Goal: Information Seeking & Learning: Learn about a topic

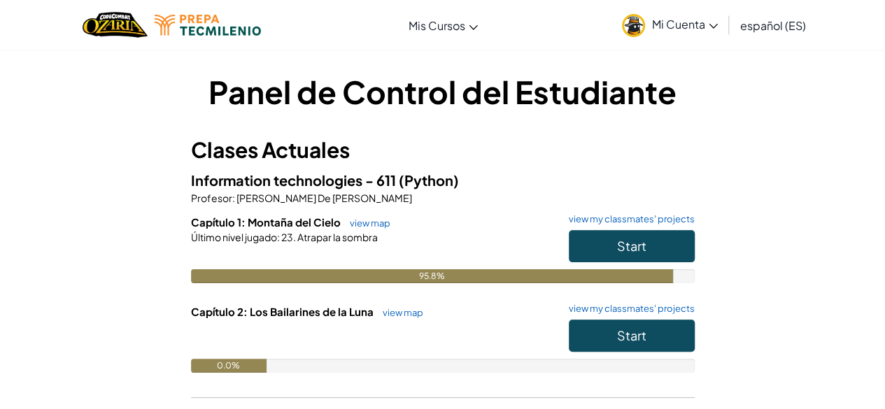
scroll to position [38, 0]
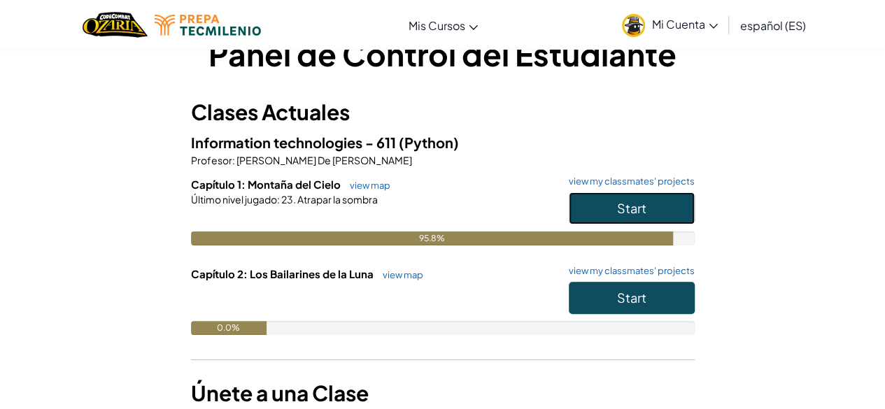
click at [628, 206] on span "Start" at bounding box center [631, 208] width 29 height 16
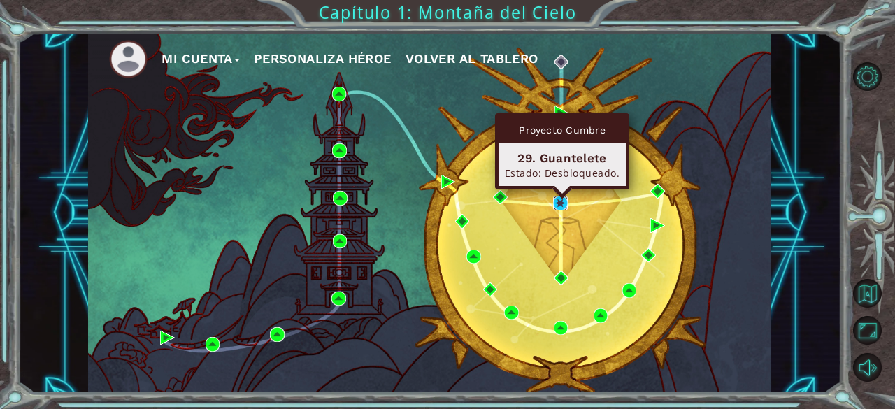
click at [562, 204] on img at bounding box center [560, 203] width 14 height 14
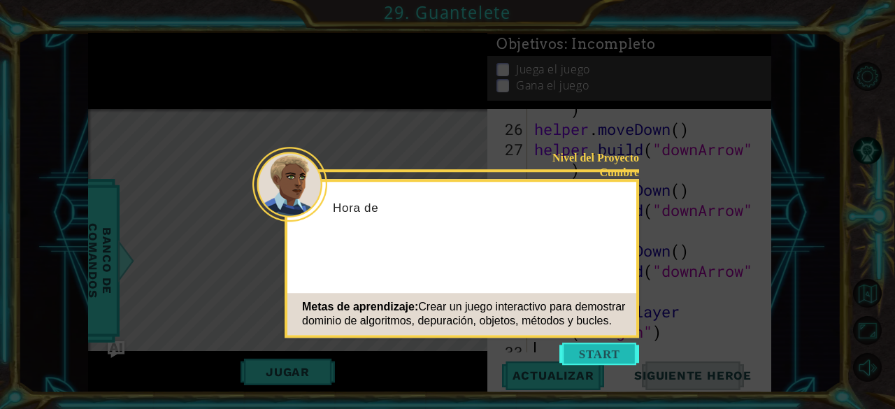
click at [583, 359] on button "Start" at bounding box center [600, 354] width 80 height 22
click at [347, 218] on icon at bounding box center [447, 204] width 895 height 409
click at [341, 208] on icon at bounding box center [447, 204] width 895 height 409
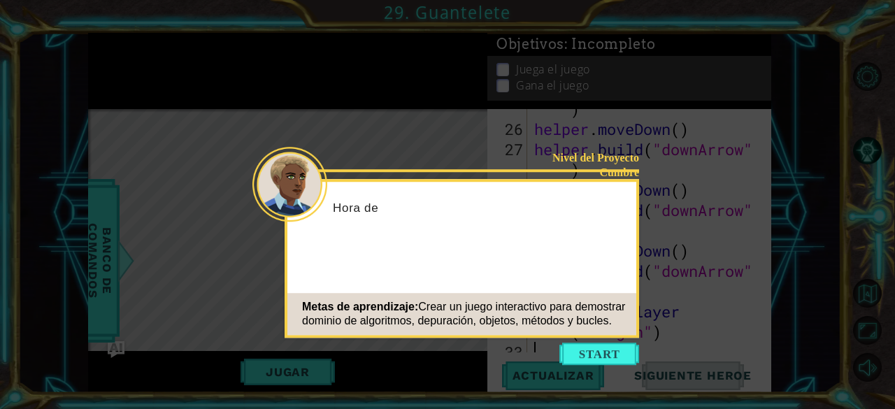
click at [341, 208] on icon at bounding box center [447, 204] width 895 height 409
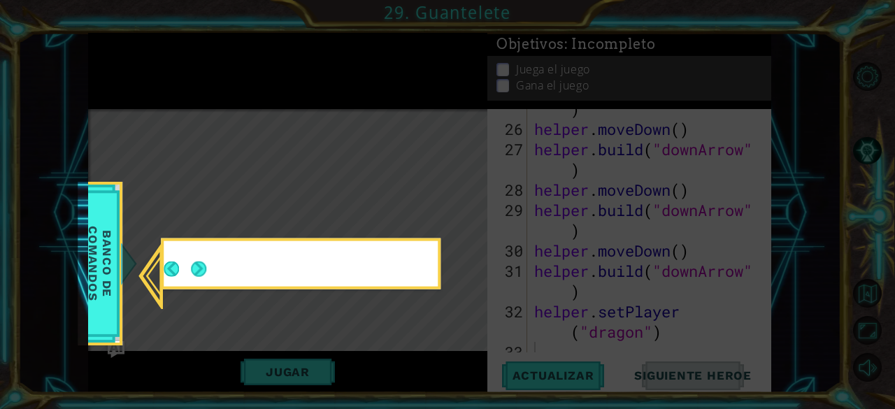
click at [182, 271] on button "Back" at bounding box center [177, 269] width 27 height 15
click at [197, 265] on icon at bounding box center [447, 204] width 895 height 409
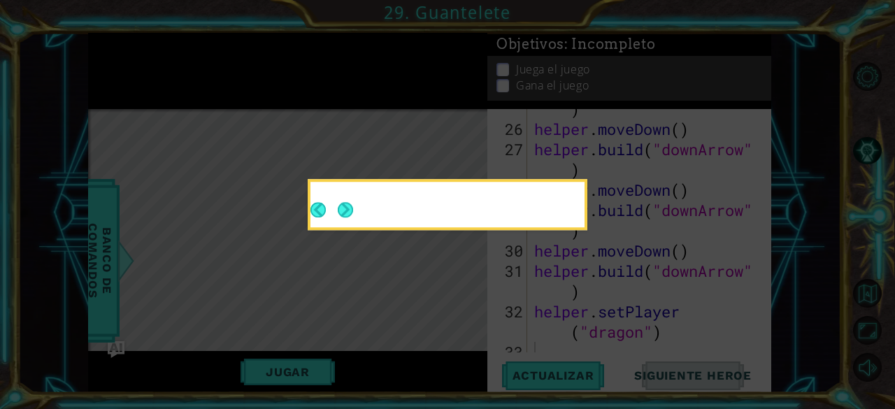
click at [97, 248] on icon at bounding box center [447, 204] width 895 height 409
click at [341, 209] on button "Next" at bounding box center [345, 209] width 15 height 15
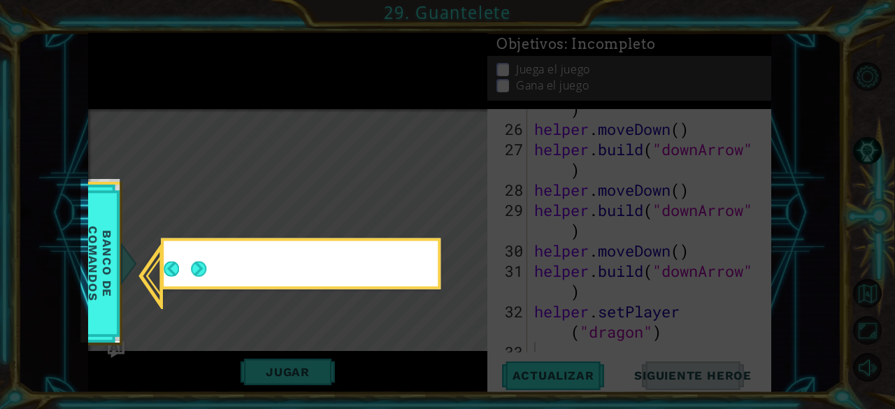
click at [162, 283] on div at bounding box center [301, 264] width 280 height 51
click at [127, 277] on icon at bounding box center [447, 204] width 895 height 409
click at [88, 269] on span "Banco de comandos" at bounding box center [100, 264] width 36 height 140
click at [196, 265] on icon at bounding box center [447, 204] width 895 height 409
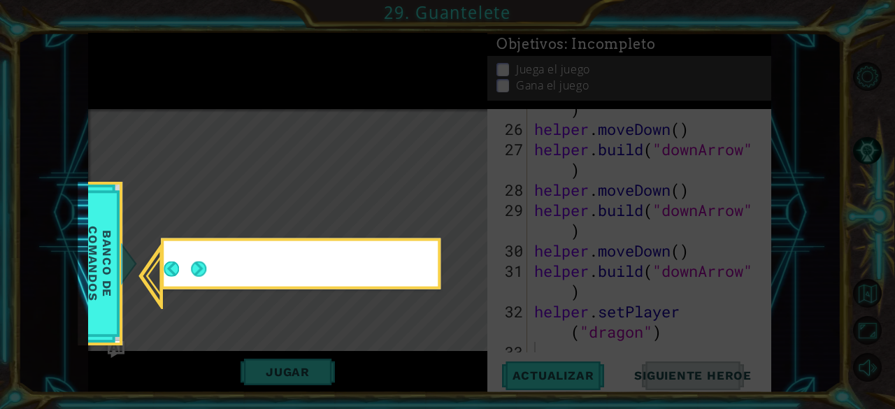
click at [202, 270] on icon at bounding box center [447, 204] width 895 height 409
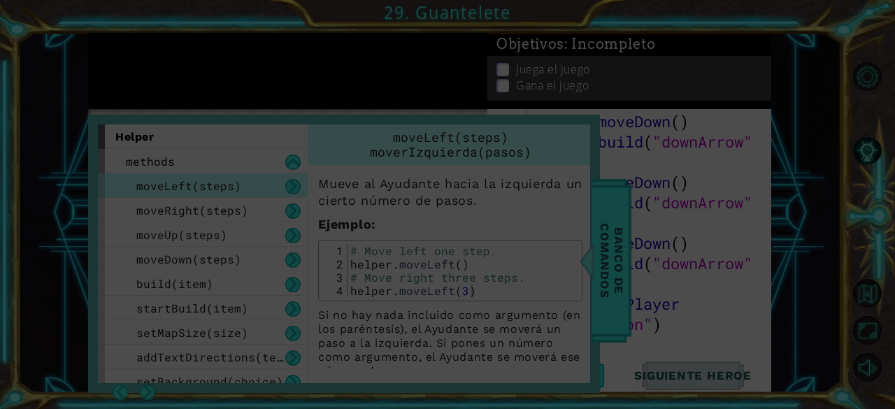
click at [364, 197] on icon at bounding box center [447, 204] width 895 height 409
click at [385, 108] on icon at bounding box center [447, 204] width 895 height 409
click at [592, 227] on icon at bounding box center [447, 204] width 895 height 409
click at [645, 220] on icon at bounding box center [447, 204] width 895 height 409
click at [484, 80] on icon at bounding box center [447, 204] width 895 height 409
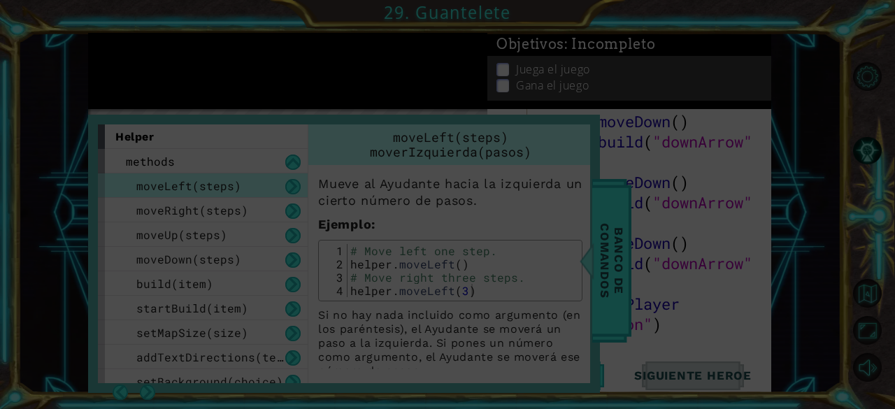
click at [646, 103] on icon at bounding box center [447, 204] width 895 height 409
click at [781, 80] on icon at bounding box center [447, 204] width 895 height 409
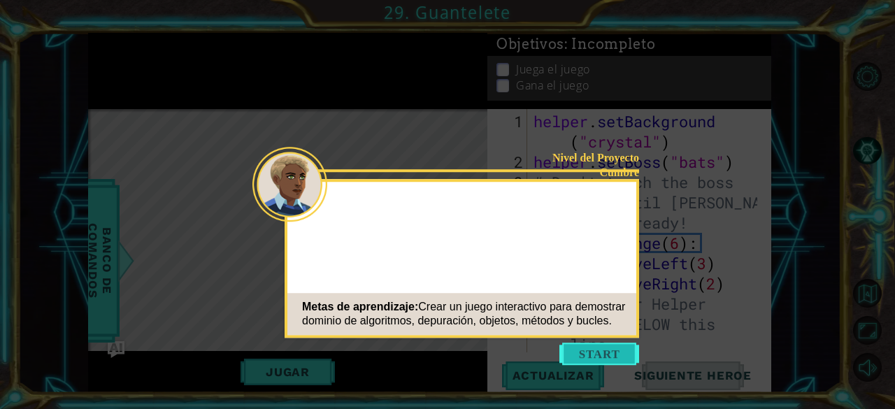
click at [597, 362] on button "Start" at bounding box center [600, 354] width 80 height 22
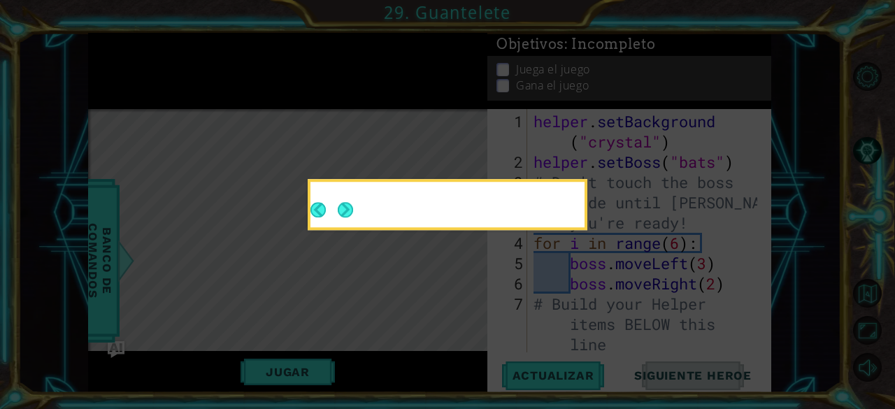
click at [634, 138] on icon at bounding box center [447, 204] width 895 height 409
click at [575, 121] on icon at bounding box center [447, 204] width 895 height 409
click at [352, 205] on button "Next" at bounding box center [345, 209] width 15 height 15
click at [304, 201] on icon at bounding box center [447, 204] width 895 height 409
click at [320, 209] on button "Back" at bounding box center [324, 209] width 27 height 15
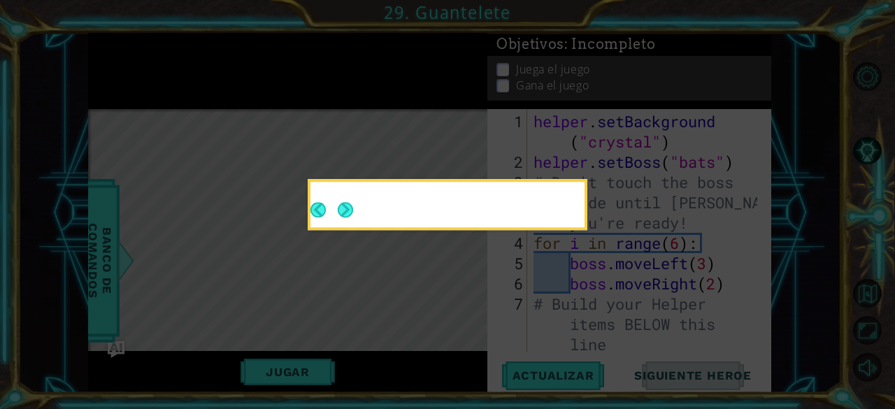
click at [339, 212] on button "Next" at bounding box center [345, 209] width 15 height 15
click at [339, 212] on icon at bounding box center [447, 204] width 895 height 409
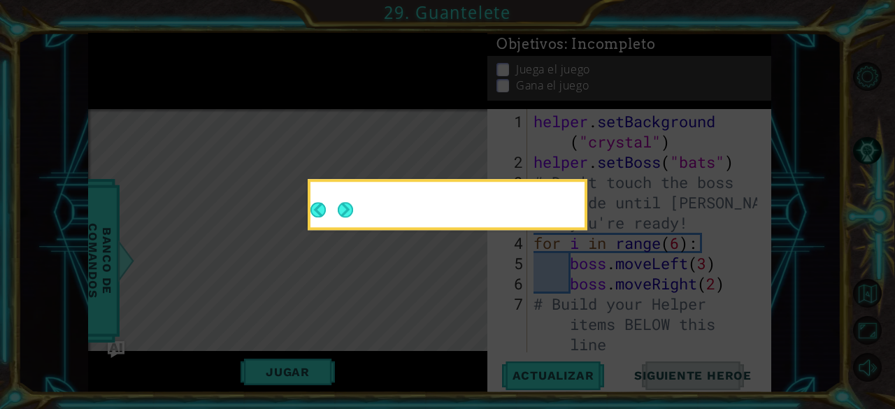
click at [339, 212] on icon at bounding box center [447, 204] width 895 height 409
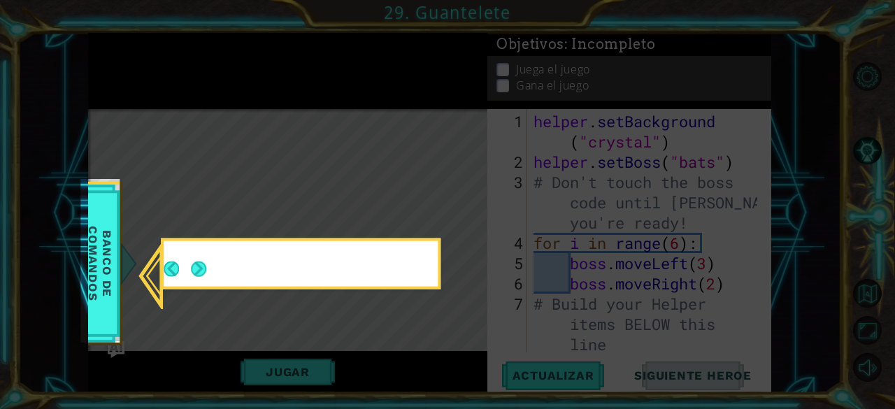
click at [339, 212] on icon at bounding box center [447, 204] width 895 height 409
click at [202, 271] on button "Next" at bounding box center [198, 269] width 15 height 15
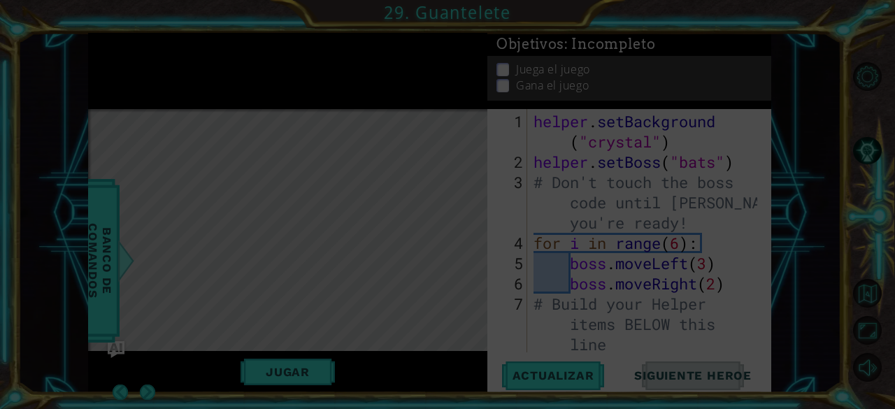
click at [202, 271] on icon at bounding box center [447, 204] width 895 height 409
click at [546, 384] on icon at bounding box center [447, 204] width 895 height 409
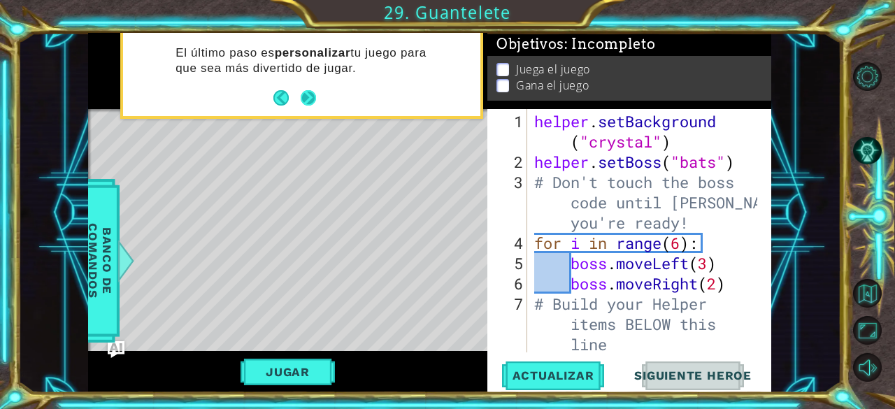
click at [309, 87] on footer at bounding box center [294, 97] width 43 height 21
click at [308, 94] on button "Next" at bounding box center [308, 97] width 15 height 15
click at [308, 94] on div "El último paso es personalizar tu juego para que sea más divertido de jugar." at bounding box center [287, 71] width 399 height 77
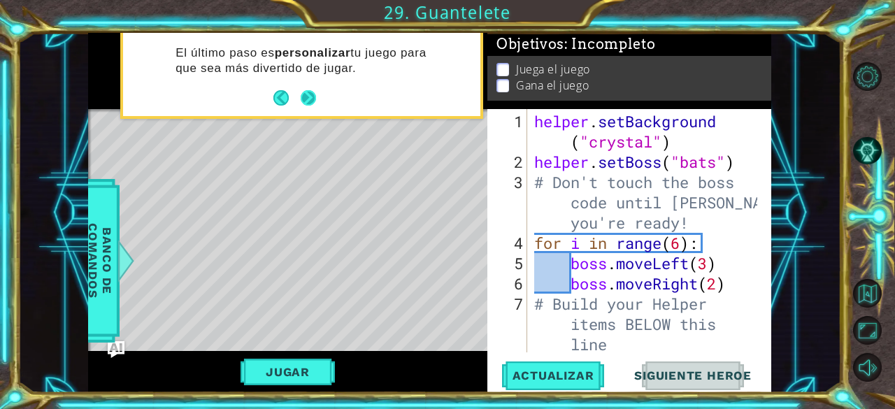
click at [308, 94] on div "El último paso es personalizar tu juego para que sea más divertido de jugar." at bounding box center [287, 71] width 399 height 77
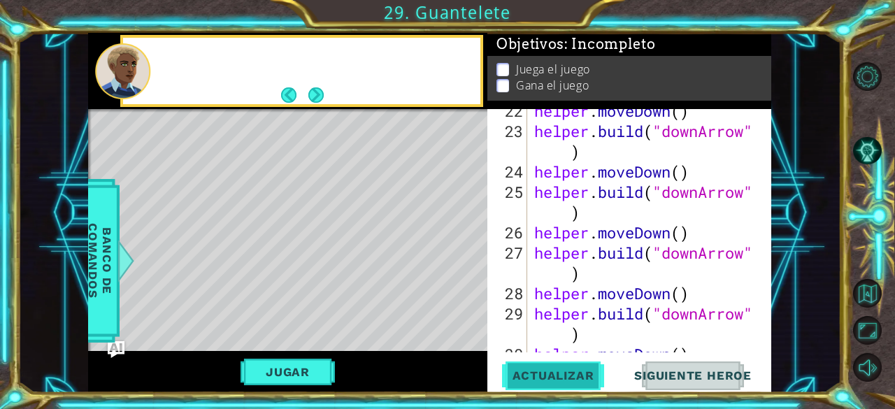
click at [555, 378] on span "Actualizar" at bounding box center [554, 376] width 110 height 14
click at [285, 371] on button "Jugar" at bounding box center [288, 372] width 94 height 27
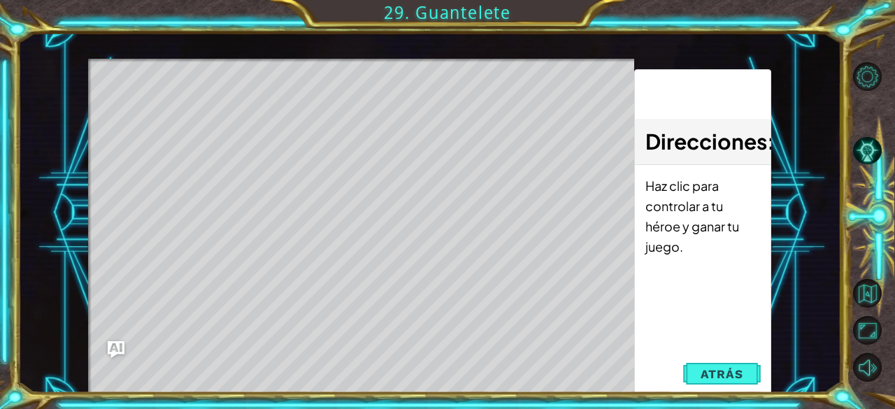
click at [702, 376] on span "Atrás" at bounding box center [722, 374] width 43 height 14
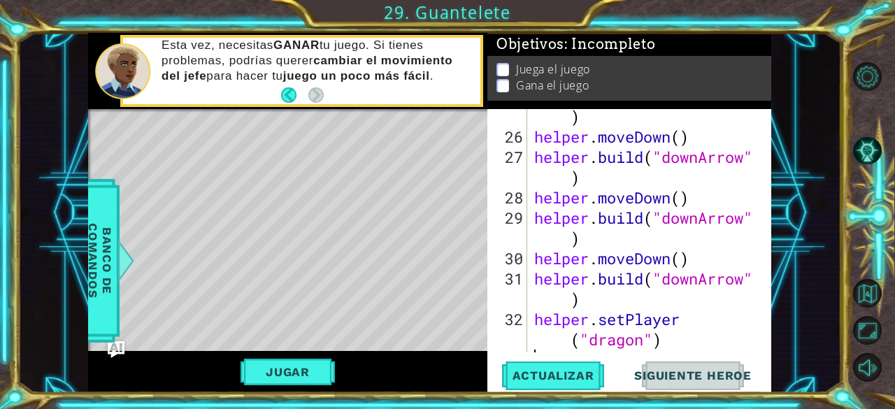
scroll to position [8, 0]
click at [544, 387] on button "Actualizar" at bounding box center [554, 376] width 110 height 29
click at [287, 375] on button "Jugar" at bounding box center [288, 372] width 94 height 27
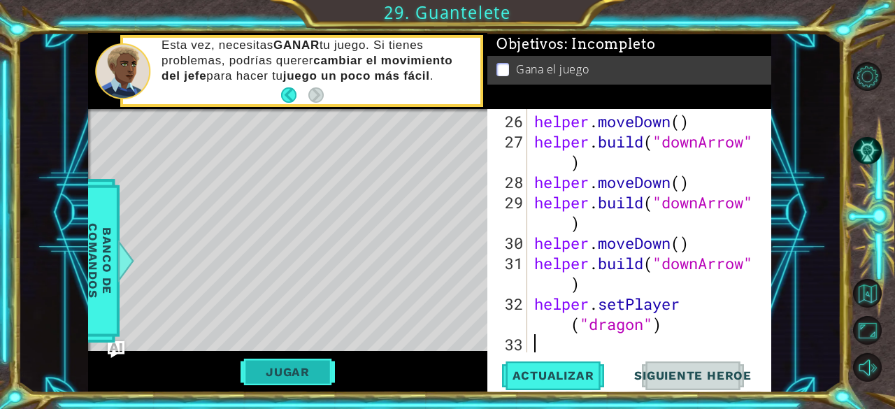
scroll to position [771, 0]
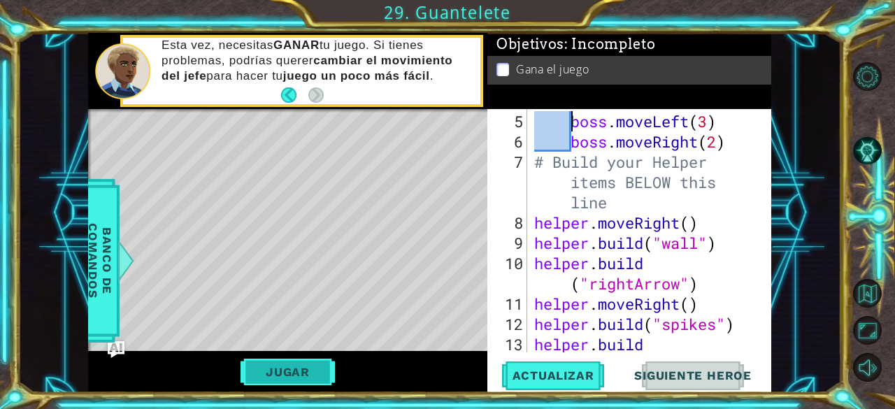
type textarea "for i in range(6):"
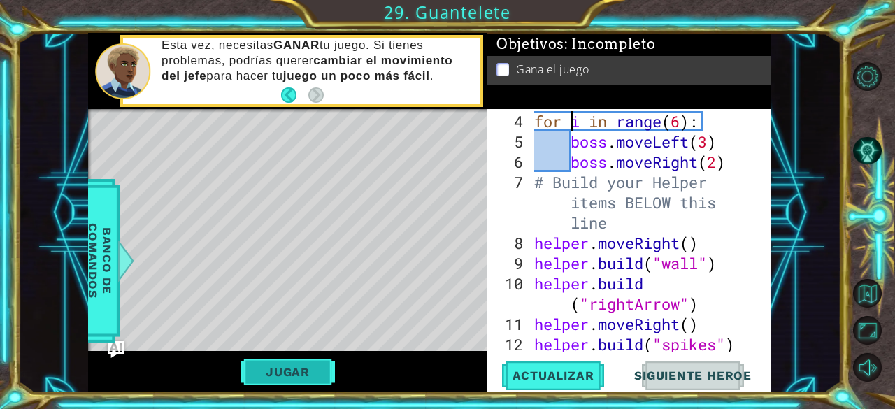
scroll to position [122, 0]
click at [283, 357] on div "Jugar" at bounding box center [287, 371] width 399 height 41
click at [290, 369] on button "Jugar" at bounding box center [288, 372] width 94 height 27
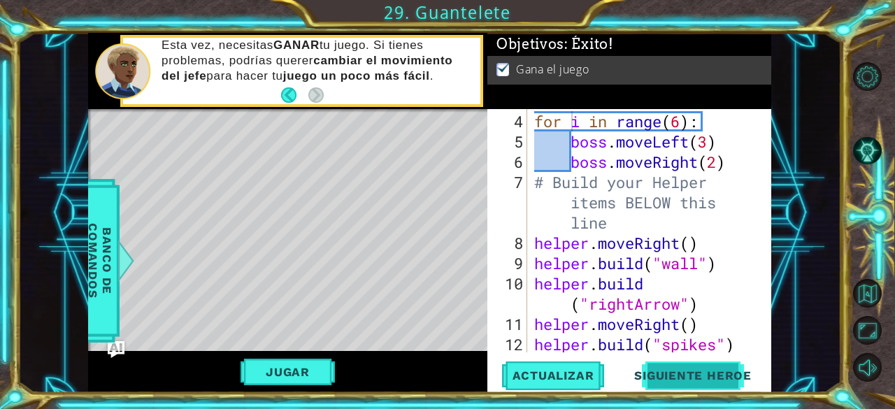
click at [683, 374] on span "Siguiente Heroe" at bounding box center [692, 376] width 145 height 14
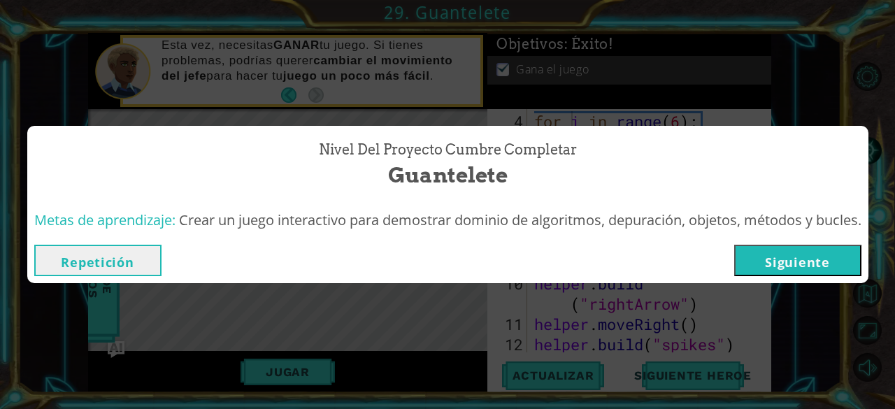
click at [785, 268] on button "Siguiente" at bounding box center [797, 260] width 127 height 31
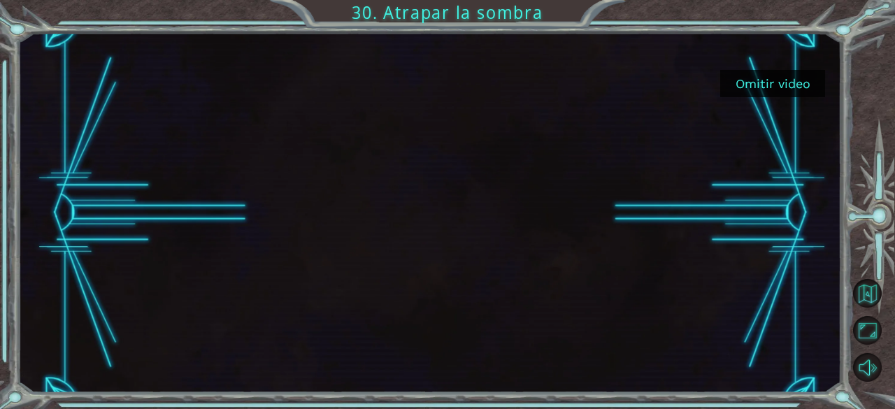
click at [778, 76] on button "Omitir video" at bounding box center [772, 83] width 105 height 27
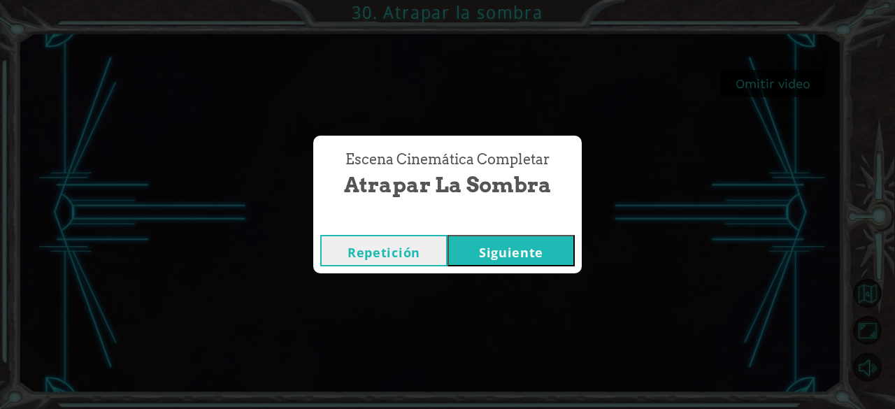
click at [496, 262] on button "Siguiente" at bounding box center [511, 250] width 127 height 31
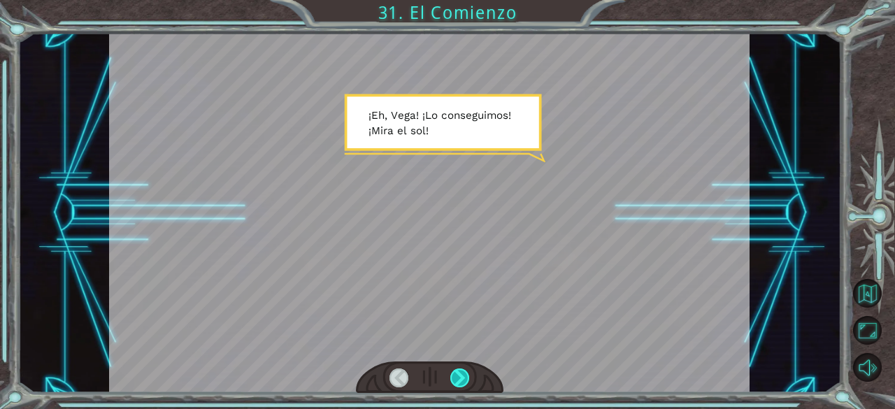
click at [461, 385] on div at bounding box center [460, 379] width 20 height 20
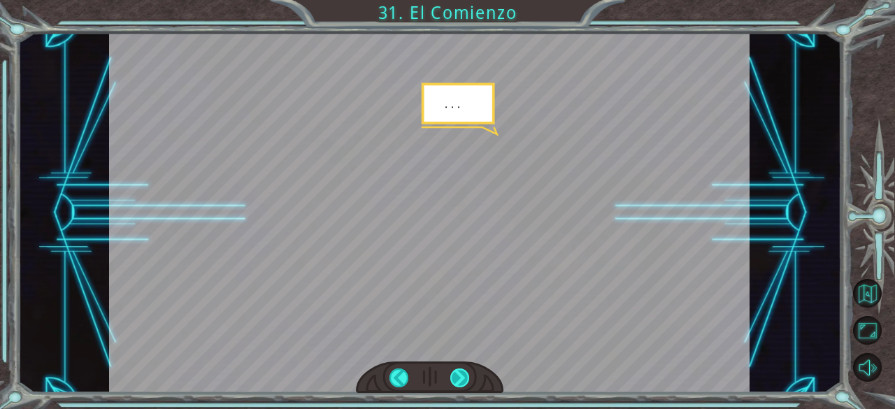
click at [455, 385] on div at bounding box center [460, 379] width 20 height 20
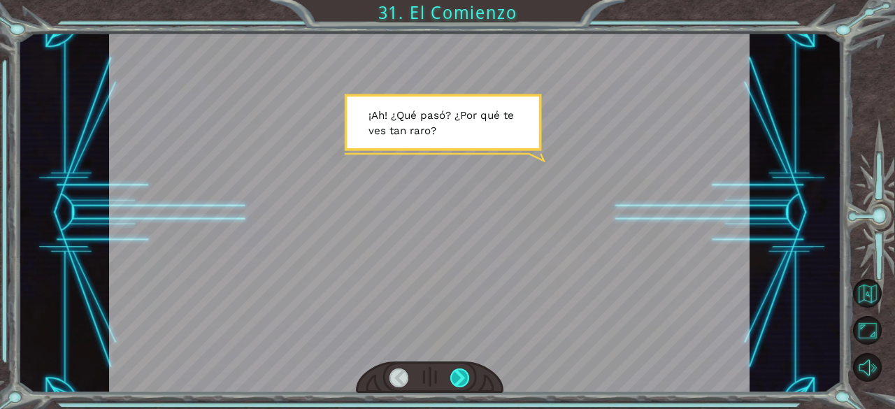
click at [455, 385] on div at bounding box center [460, 379] width 20 height 20
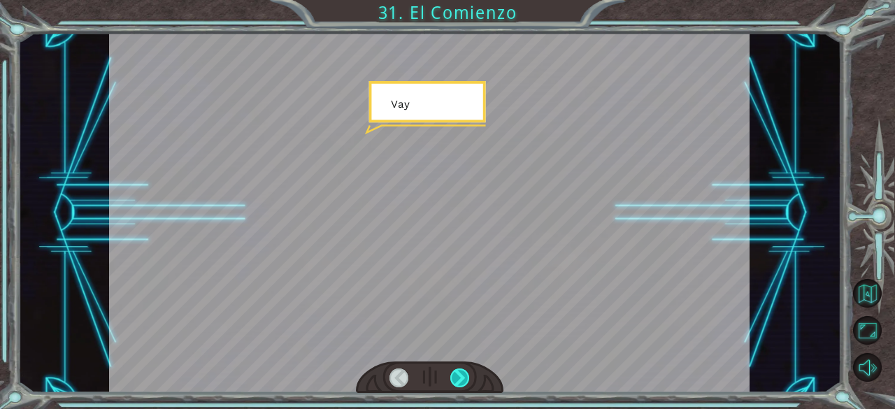
click at [455, 385] on div at bounding box center [460, 379] width 20 height 20
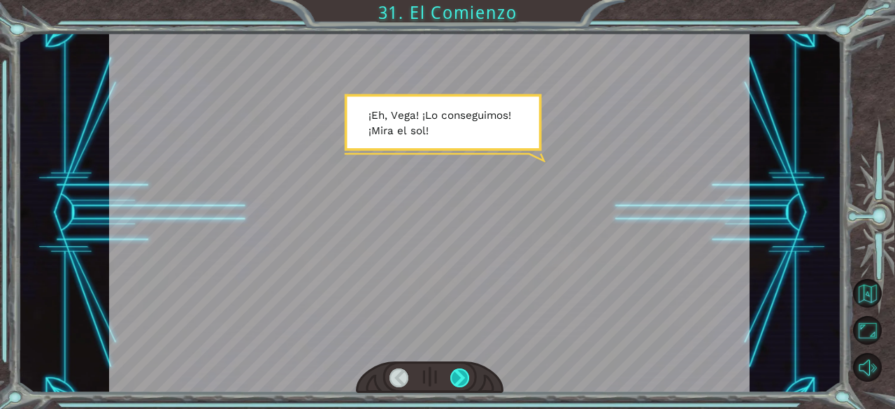
click at [457, 383] on div at bounding box center [460, 379] width 20 height 20
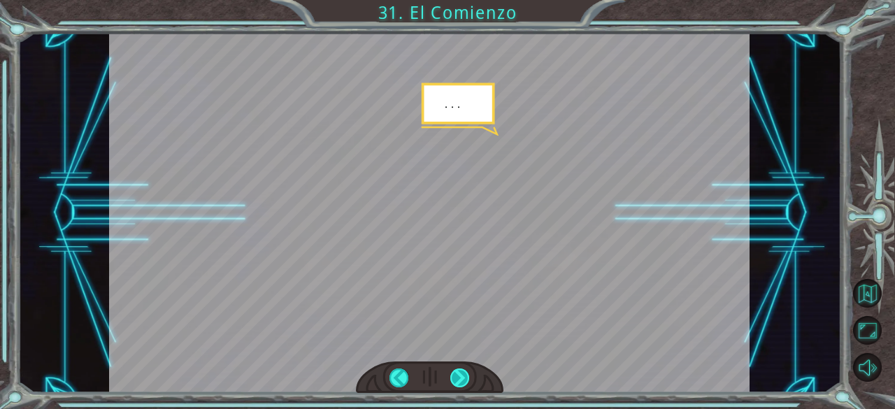
click at [464, 377] on div at bounding box center [460, 379] width 20 height 20
click at [455, 376] on div at bounding box center [460, 379] width 20 height 20
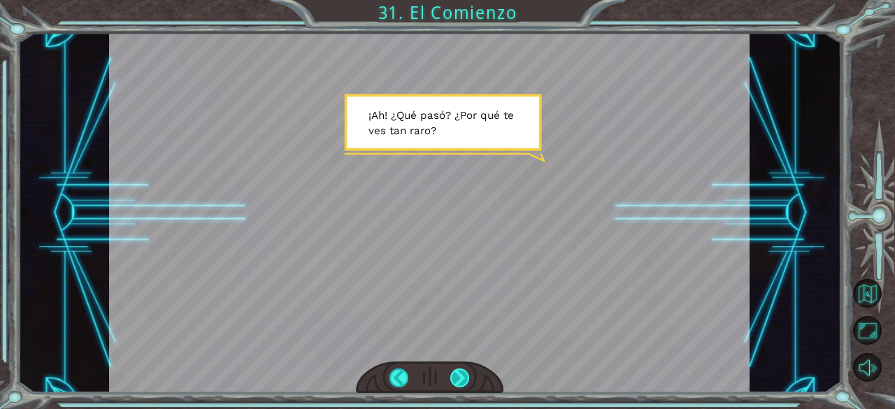
click at [455, 376] on div at bounding box center [460, 379] width 20 height 20
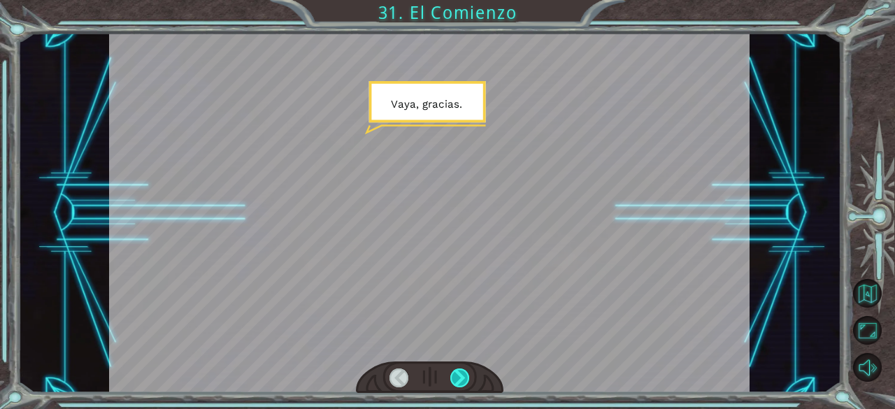
click at [455, 376] on div at bounding box center [460, 379] width 20 height 20
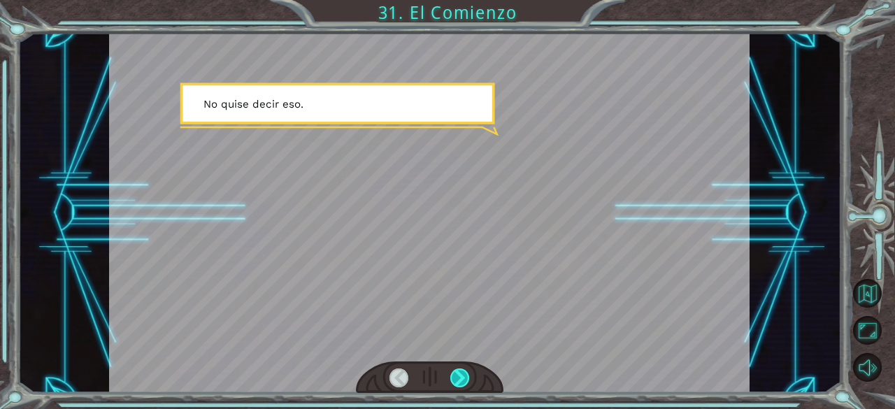
click at [455, 376] on div at bounding box center [460, 379] width 20 height 20
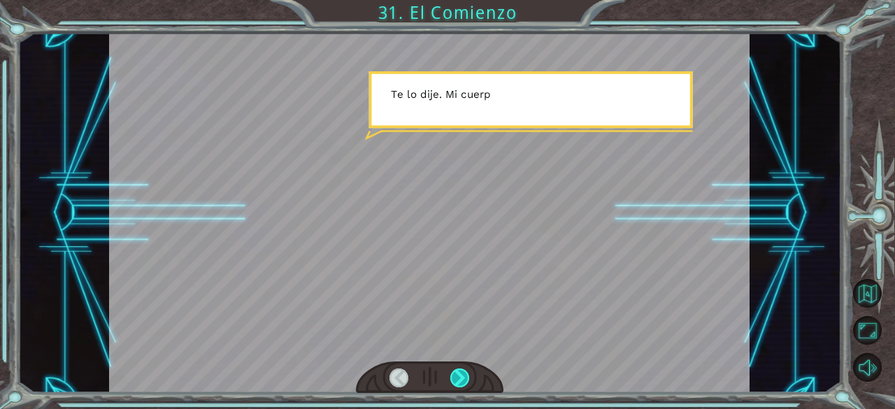
click at [455, 376] on div at bounding box center [460, 379] width 20 height 20
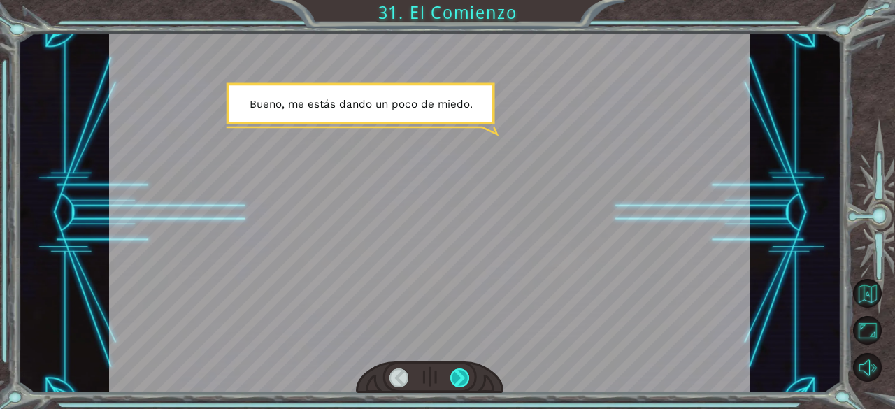
click at [455, 376] on div at bounding box center [460, 379] width 20 height 20
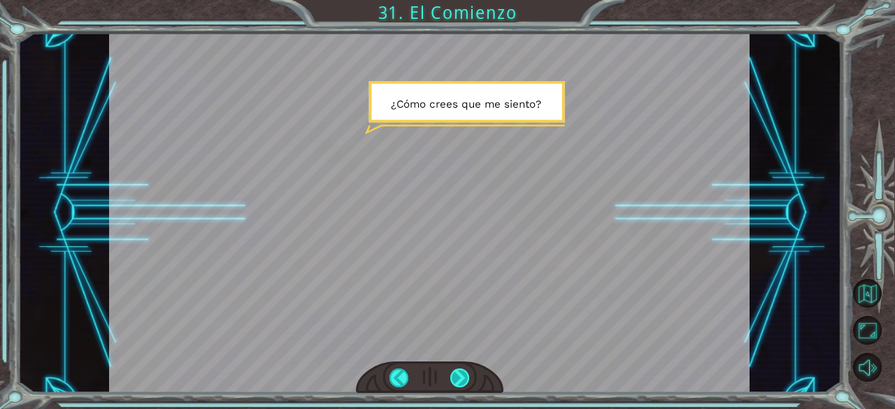
click at [455, 376] on div at bounding box center [460, 379] width 20 height 20
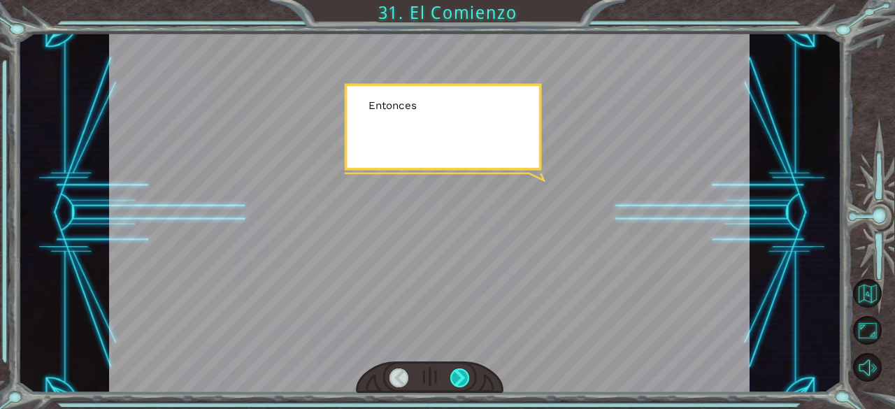
click at [455, 376] on div at bounding box center [460, 379] width 20 height 20
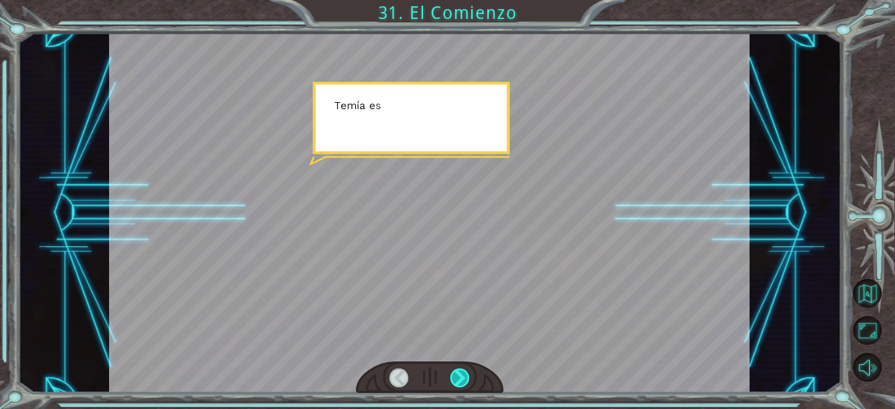
click at [455, 376] on div at bounding box center [460, 379] width 20 height 20
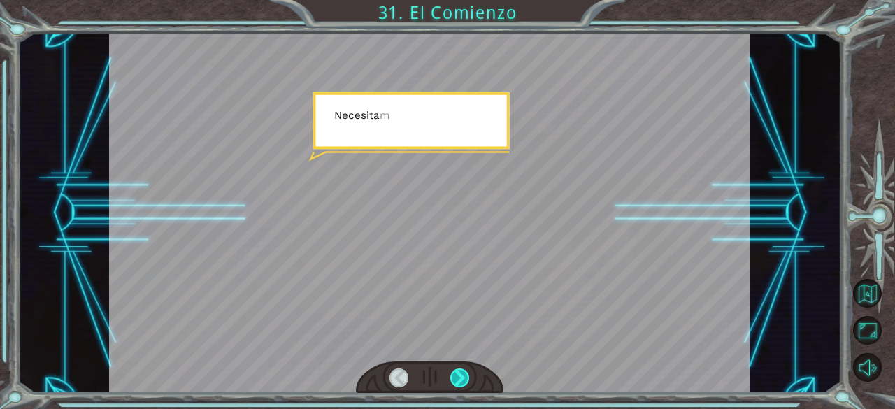
click at [455, 376] on div at bounding box center [460, 379] width 20 height 20
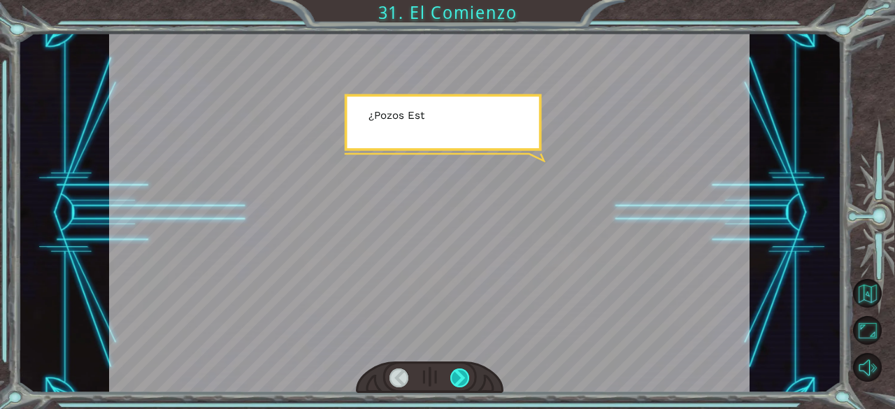
click at [455, 376] on div at bounding box center [460, 379] width 20 height 20
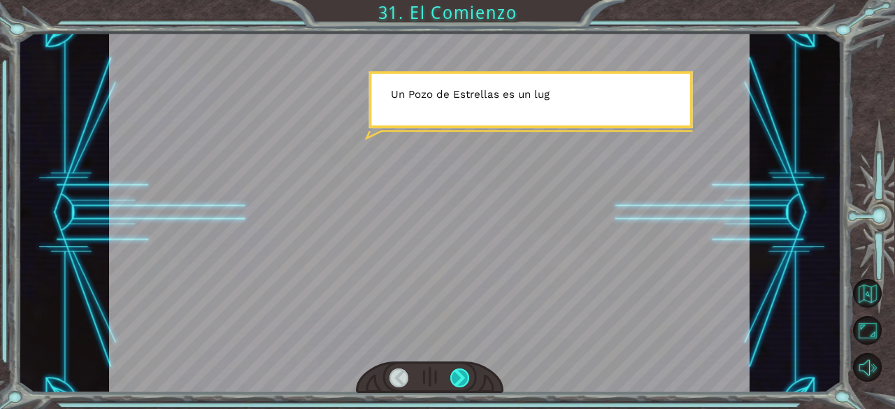
click at [455, 376] on div at bounding box center [460, 379] width 20 height 20
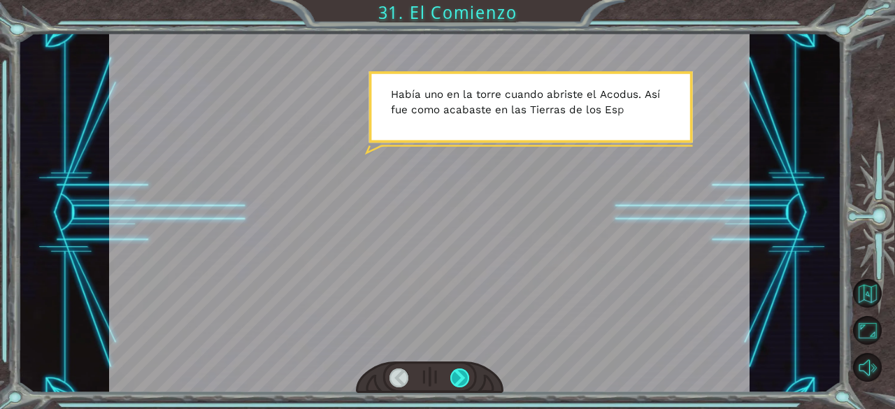
click at [455, 376] on div at bounding box center [460, 379] width 20 height 20
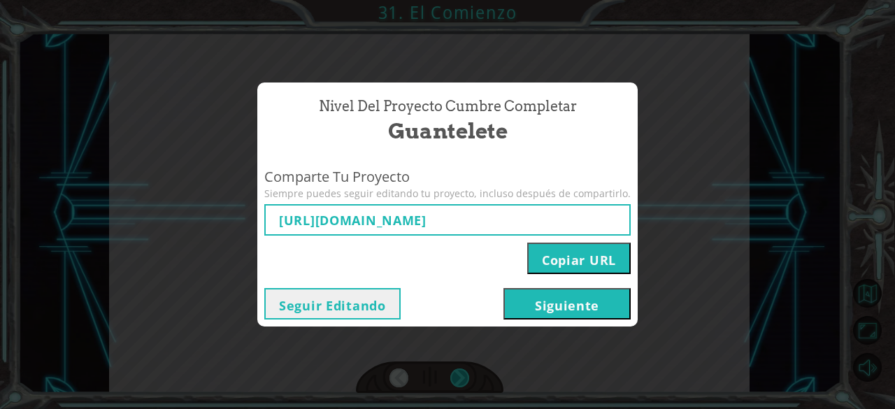
type input "https://www.ozaria.com/play/game-dev-level/1fhcapstoneb/68a80639e874729c9be5061…"
click at [572, 299] on button "Siguiente" at bounding box center [567, 303] width 127 height 31
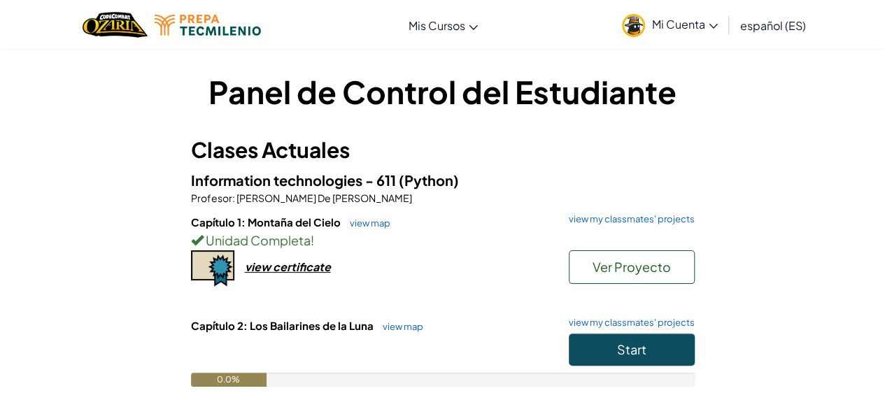
scroll to position [42, 0]
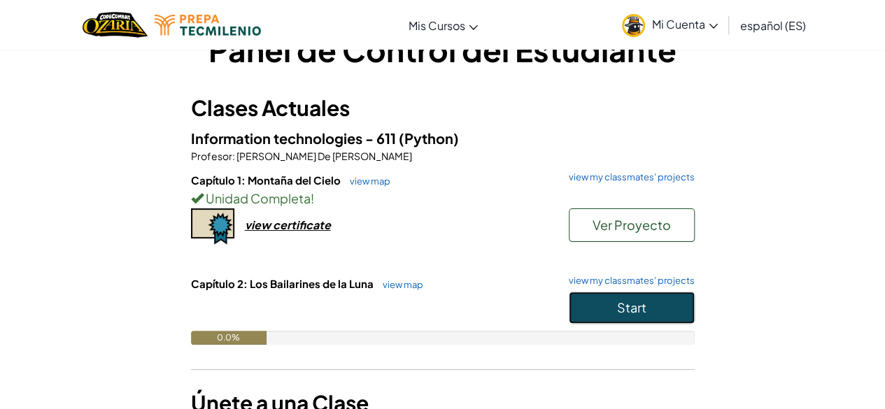
click at [627, 292] on button "Start" at bounding box center [632, 308] width 126 height 32
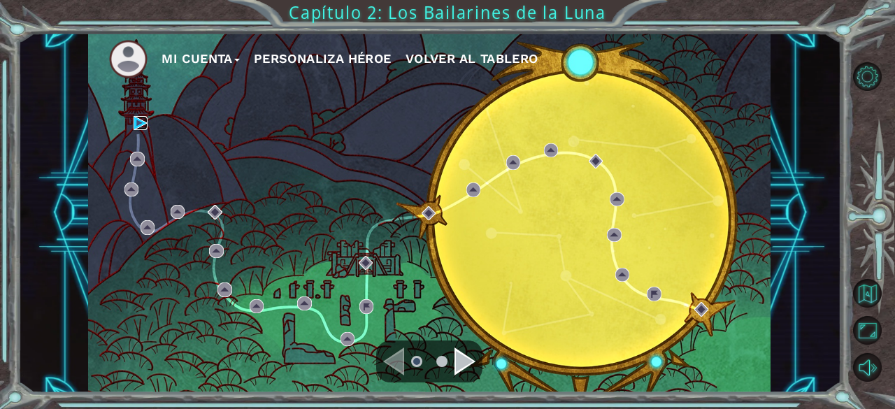
click at [134, 123] on img at bounding box center [141, 123] width 14 height 14
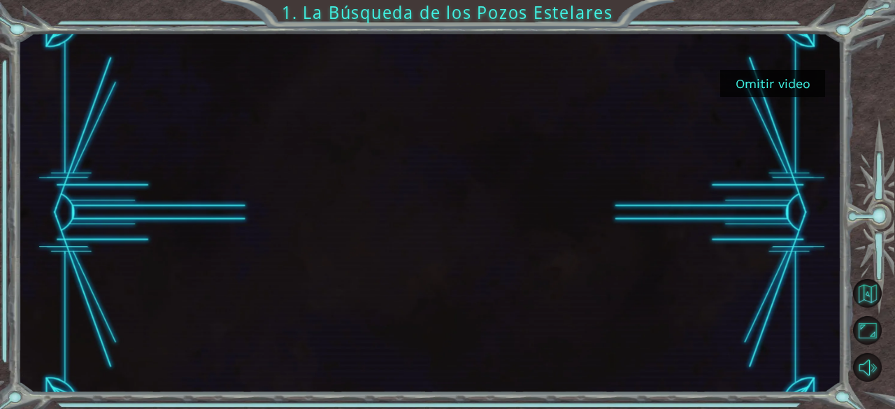
click at [779, 83] on button "Omitir video" at bounding box center [772, 83] width 105 height 27
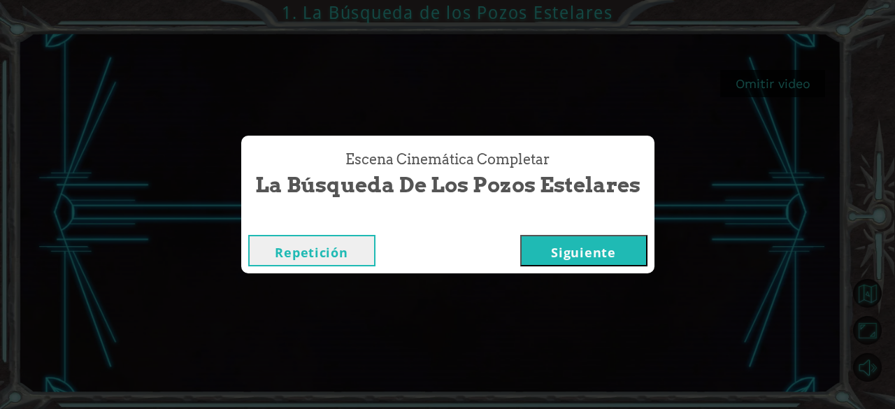
click at [595, 250] on button "Siguiente" at bounding box center [583, 250] width 127 height 31
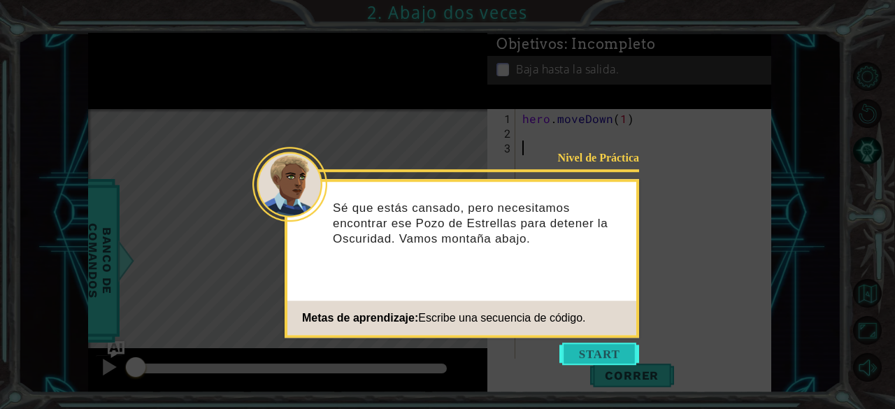
click at [612, 357] on button "Start" at bounding box center [600, 354] width 80 height 22
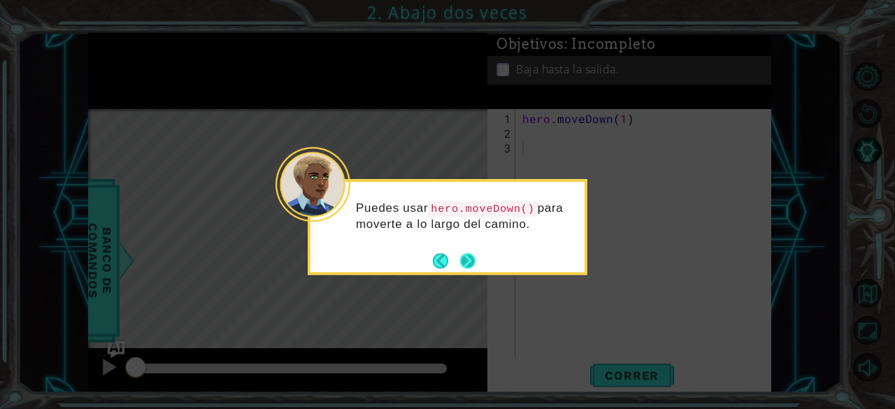
click at [469, 262] on button "Next" at bounding box center [468, 261] width 16 height 16
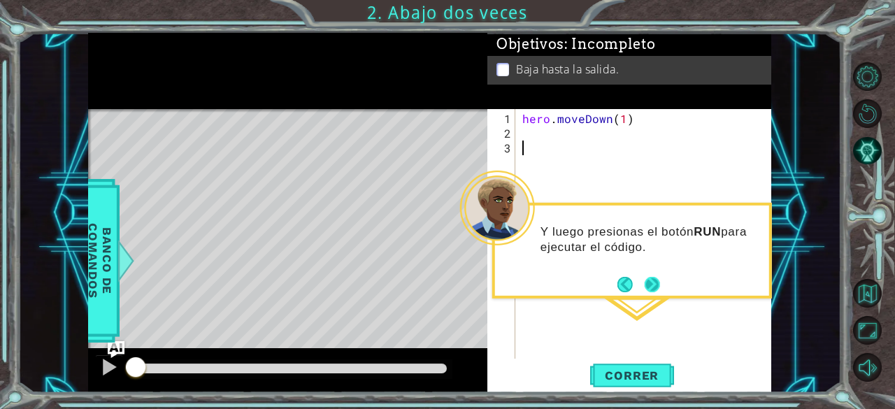
click at [660, 286] on button "Next" at bounding box center [652, 283] width 15 height 15
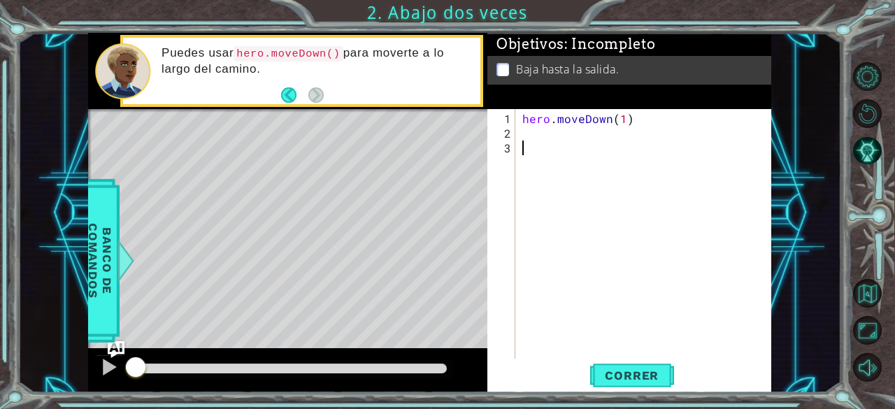
click at [622, 350] on div "hero . moveDown ( 1 )" at bounding box center [648, 250] width 256 height 279
click at [554, 188] on div "hero . moveDown ( 1 )" at bounding box center [648, 250] width 256 height 279
click at [530, 157] on div "hero . moveDown ( 1 )" at bounding box center [648, 250] width 256 height 279
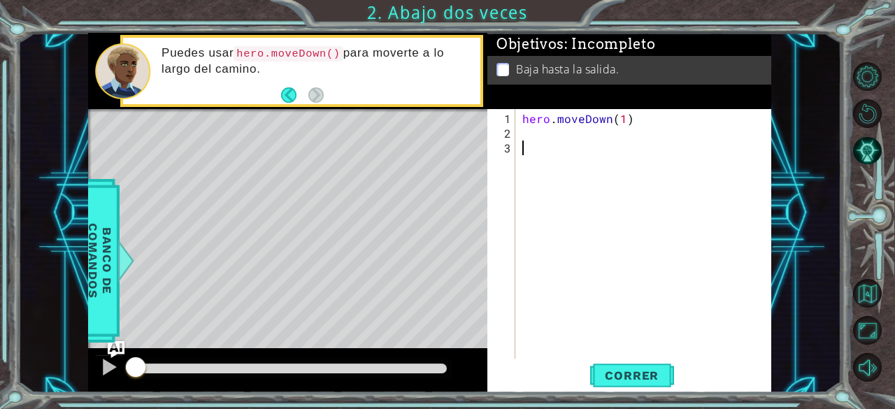
click at [530, 157] on div "hero . moveDown ( 1 )" at bounding box center [648, 250] width 256 height 279
click at [564, 150] on div "hero . moveDown ( 1 )" at bounding box center [648, 250] width 256 height 279
click at [546, 121] on div "hero . moveDown ( 1 )" at bounding box center [648, 250] width 256 height 279
type textarea "hero.moveDown(1)"
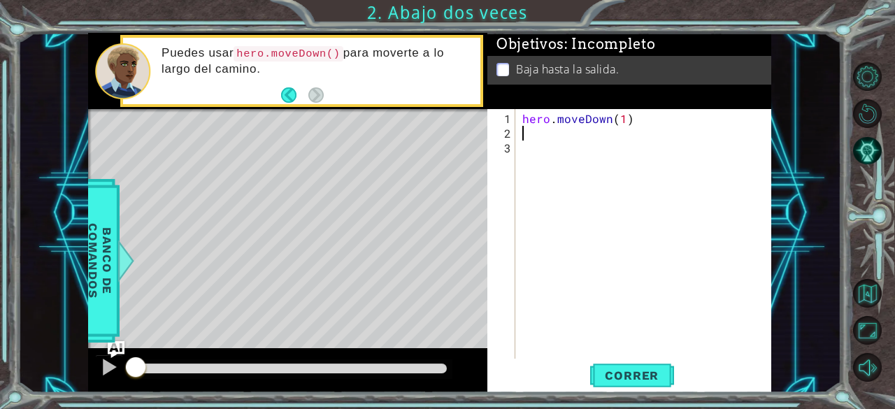
click at [534, 131] on div "hero . moveDown ( 1 )" at bounding box center [648, 250] width 256 height 279
click at [624, 364] on button "Correr" at bounding box center [632, 376] width 84 height 29
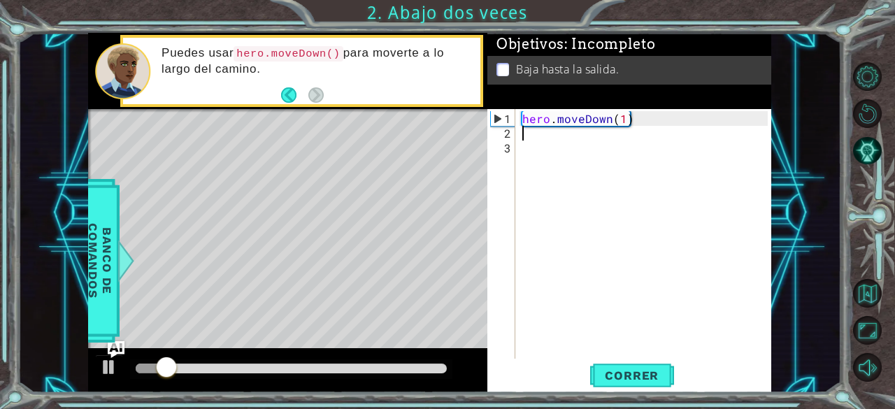
click at [550, 156] on div "hero . moveDown ( 1 )" at bounding box center [648, 250] width 256 height 279
click at [528, 134] on div "hero . moveDown ( 1 )" at bounding box center [648, 250] width 256 height 279
click at [159, 364] on div at bounding box center [215, 369] width 159 height 10
click at [112, 366] on div at bounding box center [109, 367] width 18 height 18
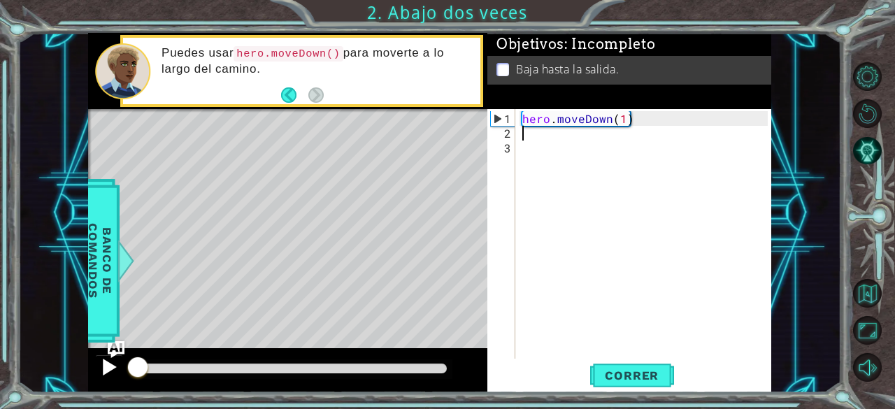
drag, startPoint x: 158, startPoint y: 371, endPoint x: 103, endPoint y: 369, distance: 55.3
click at [103, 369] on div at bounding box center [287, 370] width 399 height 45
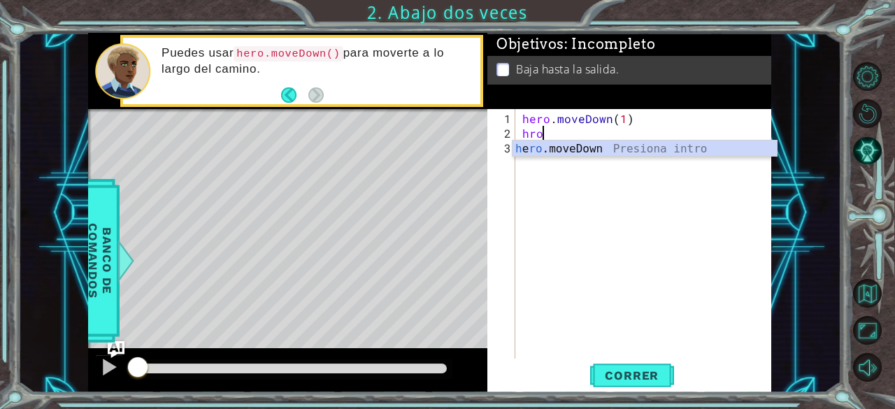
scroll to position [0, 1]
click at [536, 142] on div "h e ro .m o veDown Presiona intro" at bounding box center [645, 166] width 265 height 50
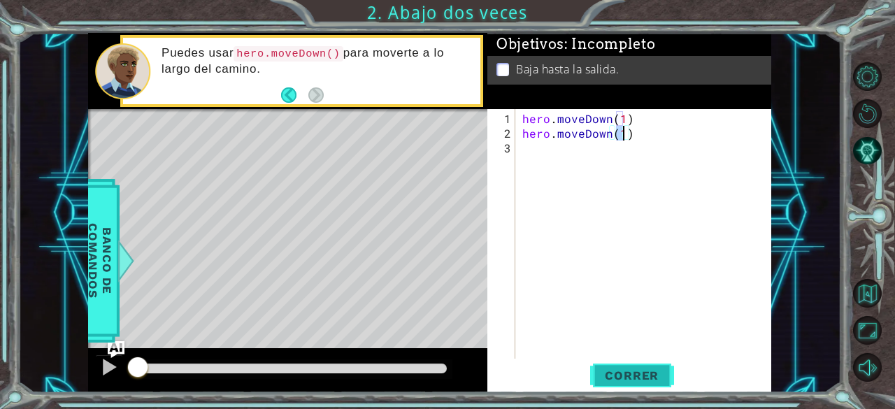
type textarea "hero.moveDown(1)"
click at [625, 371] on span "Correr" at bounding box center [632, 376] width 82 height 14
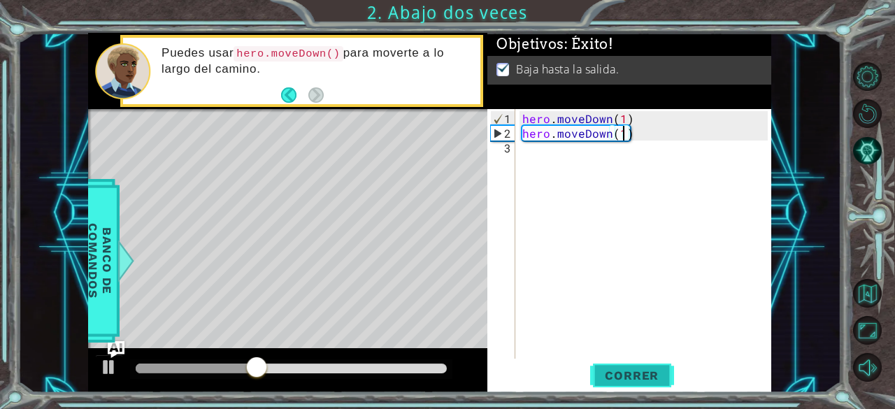
click at [625, 371] on span "Correr" at bounding box center [632, 376] width 82 height 14
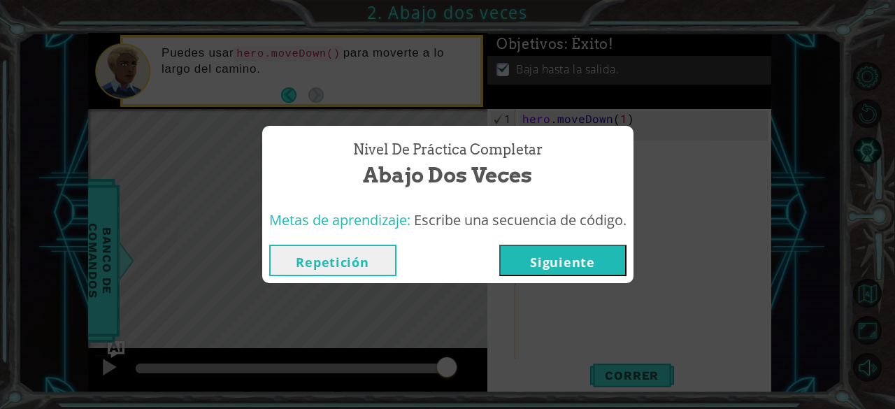
click at [567, 260] on button "Siguiente" at bounding box center [562, 260] width 127 height 31
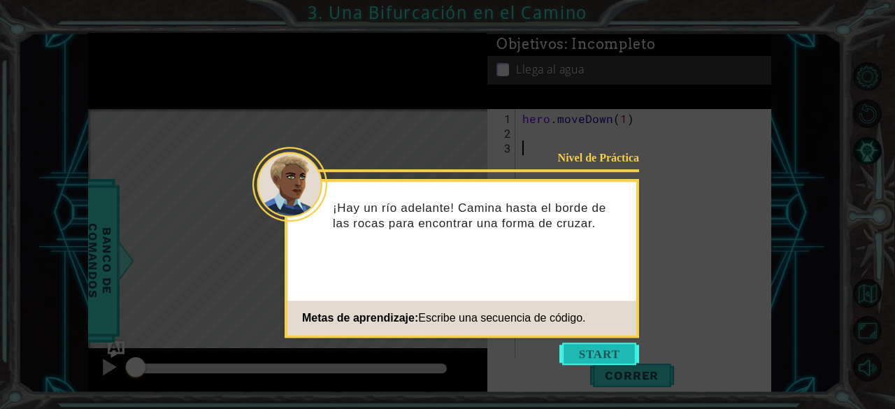
click at [595, 354] on button "Start" at bounding box center [600, 354] width 80 height 22
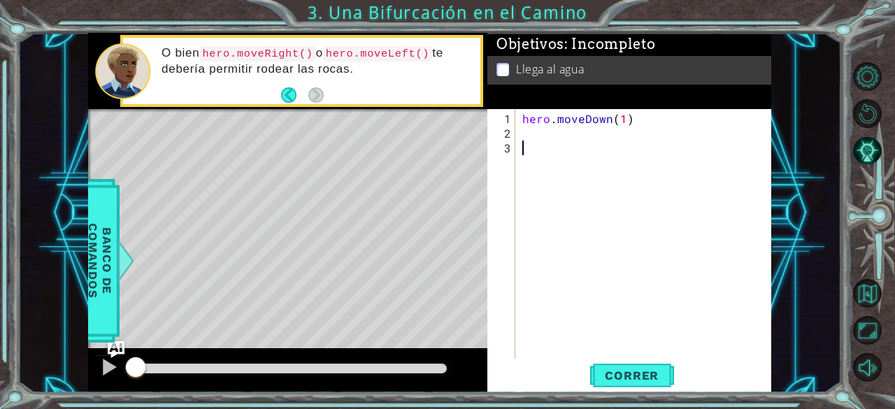
click at [537, 139] on div "hero . moveDown ( 1 )" at bounding box center [648, 250] width 256 height 279
click at [532, 128] on div "hero . moveDown ( 1 )" at bounding box center [648, 250] width 256 height 279
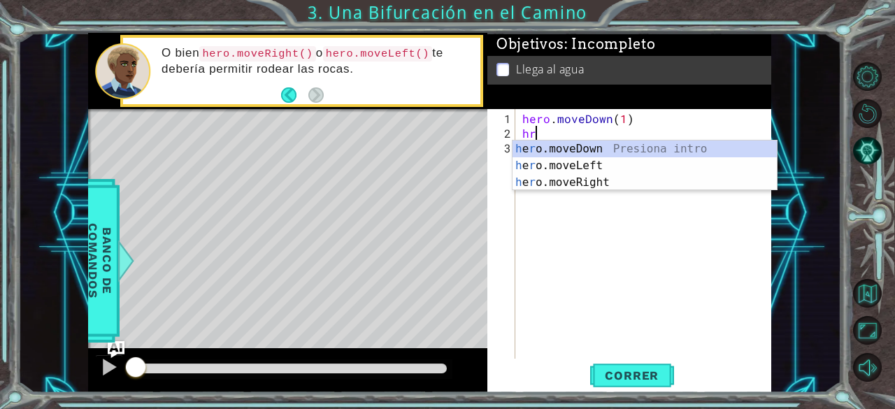
scroll to position [0, 1]
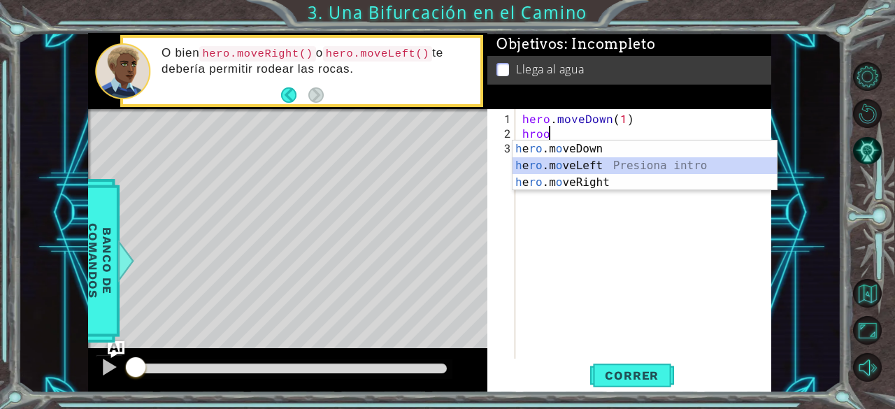
click at [566, 163] on div "h e ro .m o veDown Presiona intro h e ro .m o veLeft Presiona intro h e ro .m o…" at bounding box center [645, 183] width 265 height 84
type textarea "hero.moveLeft(1)"
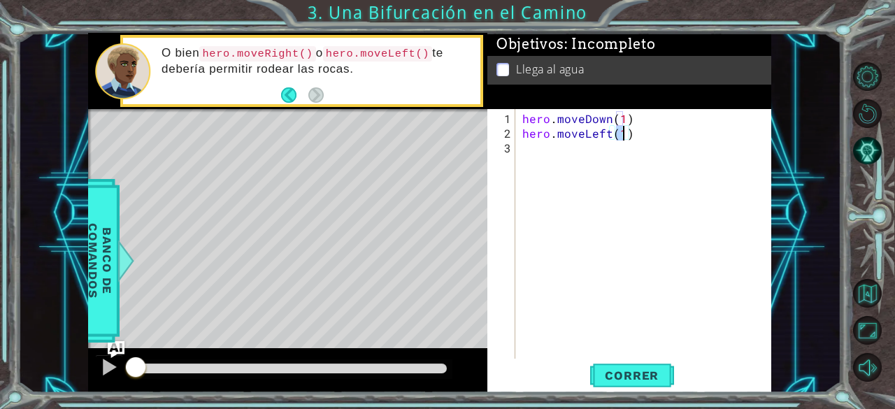
click at [581, 154] on div "hero . moveDown ( 1 ) hero . moveLeft ( 1 )" at bounding box center [648, 250] width 256 height 279
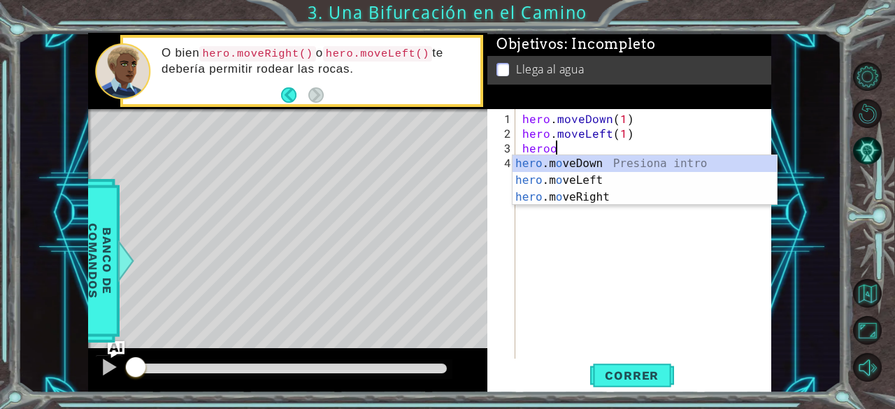
scroll to position [0, 1]
click at [586, 158] on div "hero .m o veDown Presiona intro hero .m o veLeft Presiona intro hero .m o veRig…" at bounding box center [645, 197] width 265 height 84
type textarea "hero.moveDown(1)"
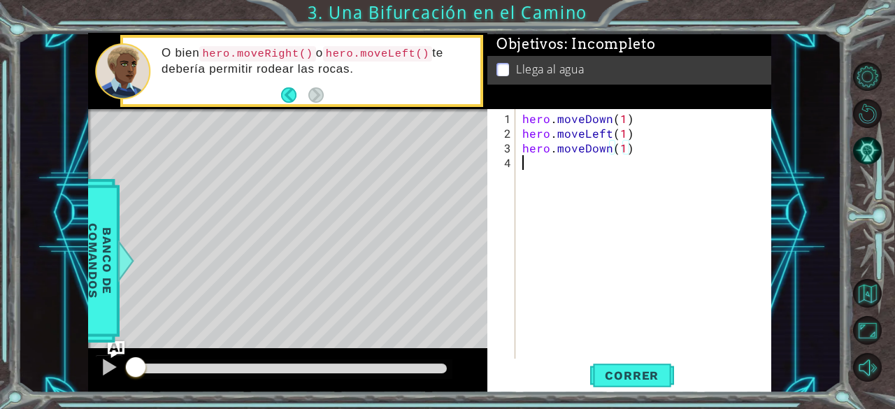
click at [551, 171] on div "hero . moveDown ( 1 ) hero . moveLeft ( 1 ) hero . moveDown ( 1 )" at bounding box center [648, 250] width 256 height 279
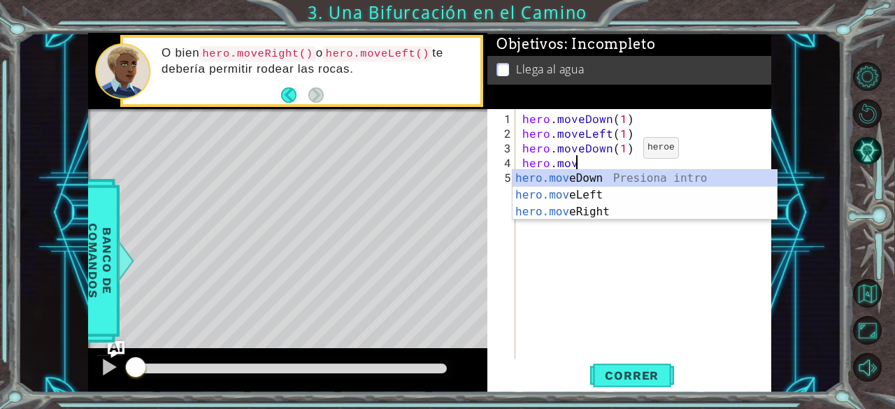
scroll to position [0, 3]
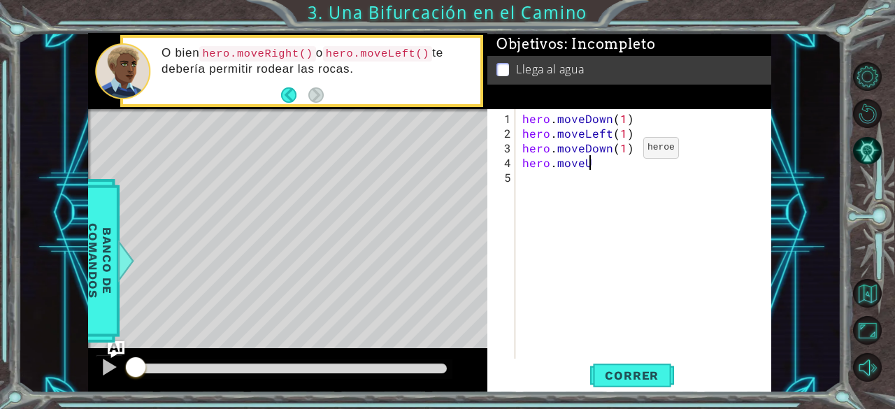
type textarea "hero.moveUp"
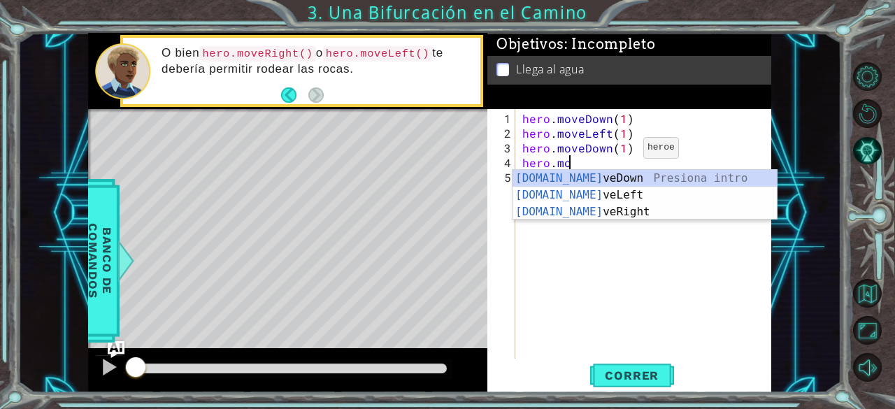
type textarea "h"
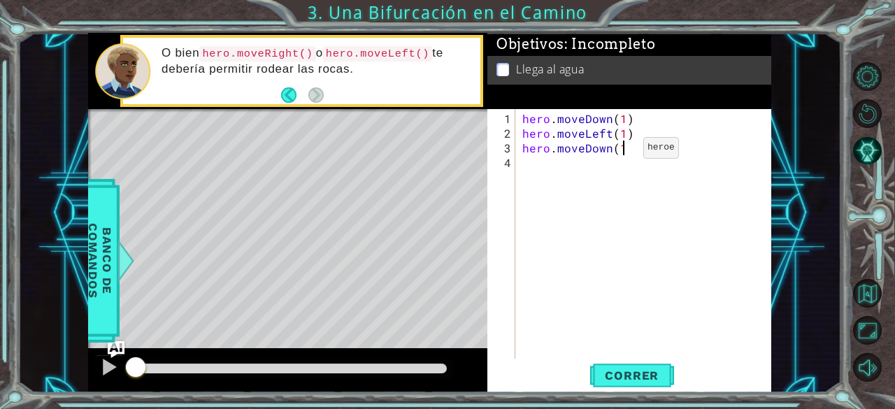
scroll to position [0, 6]
type textarea "hero.moveDown(1)"
click at [625, 377] on span "Correr" at bounding box center [632, 376] width 82 height 14
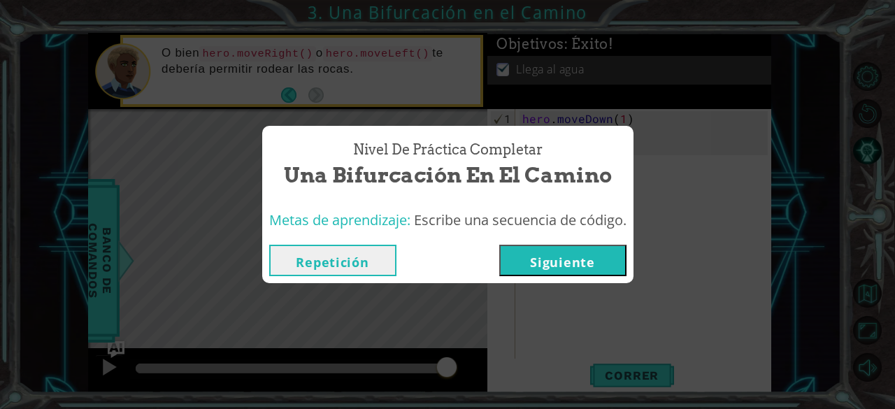
click at [581, 261] on button "Siguiente" at bounding box center [562, 260] width 127 height 31
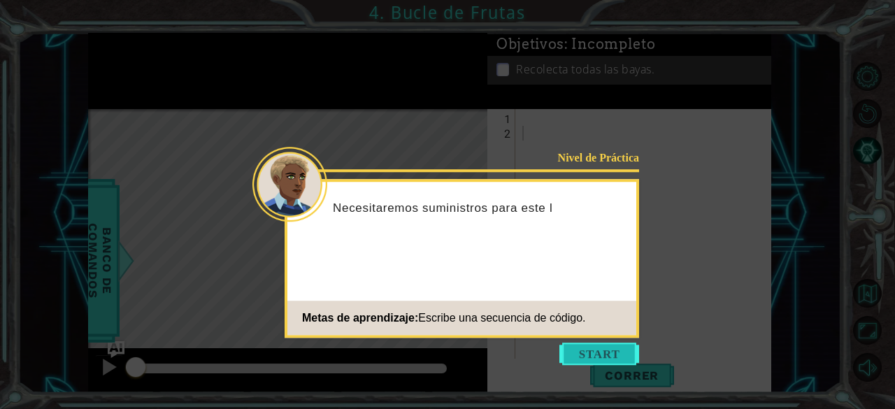
click at [598, 352] on button "Start" at bounding box center [600, 354] width 80 height 22
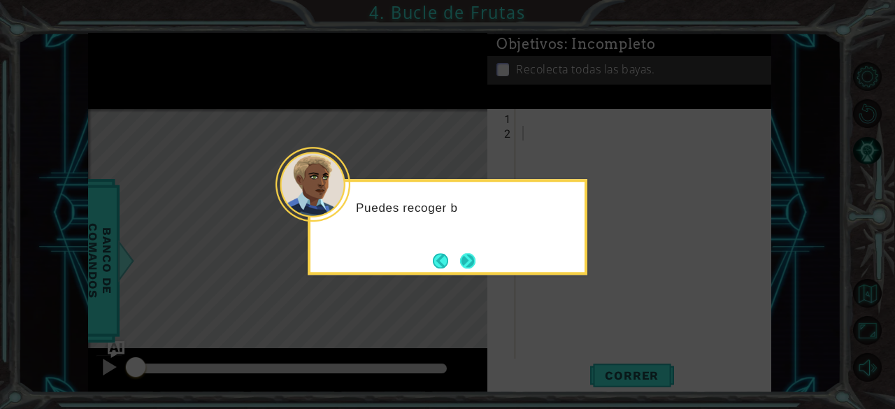
click at [467, 262] on button "Next" at bounding box center [468, 261] width 16 height 16
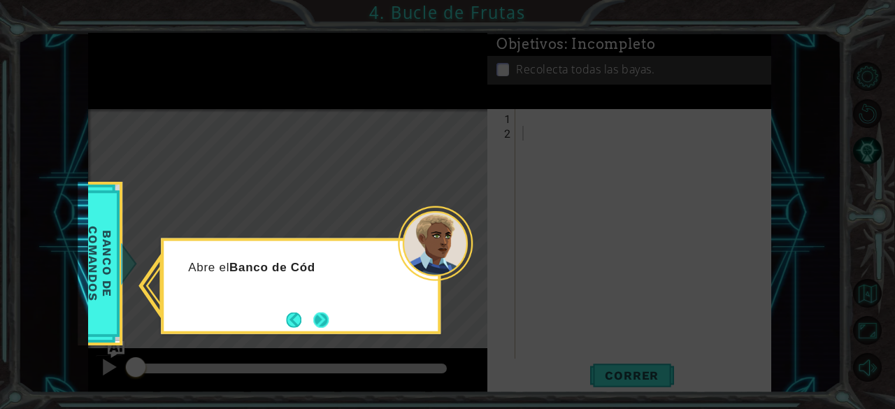
click at [329, 322] on button "Next" at bounding box center [320, 319] width 15 height 15
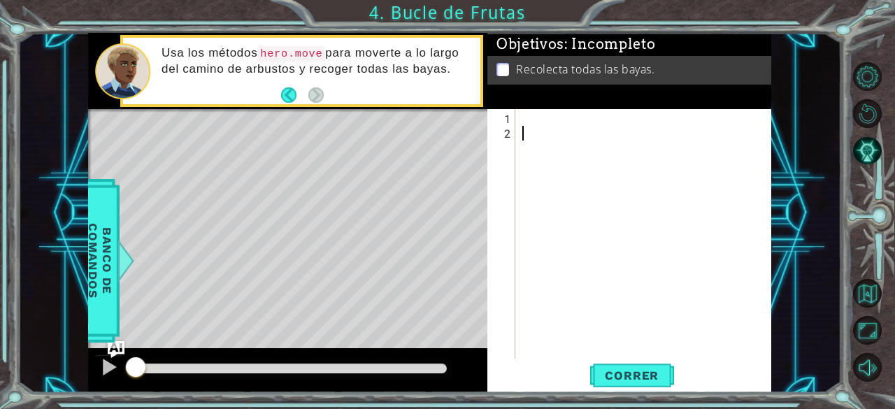
click at [543, 119] on div at bounding box center [648, 250] width 256 height 279
click at [532, 122] on div at bounding box center [648, 250] width 256 height 279
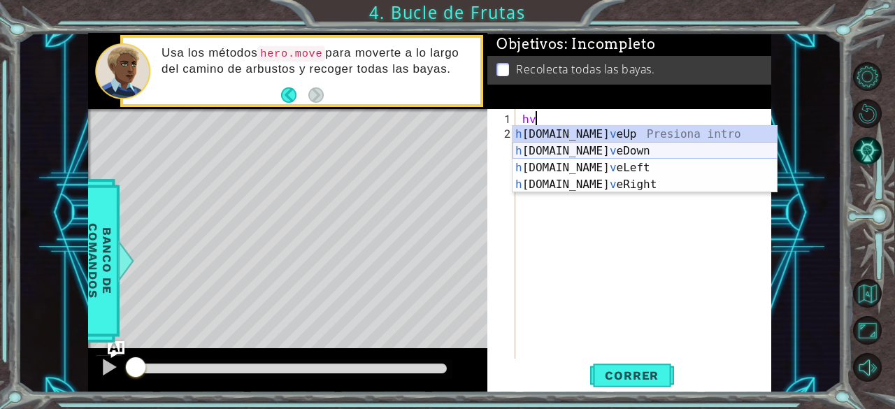
click at [588, 149] on div "h ero.mo v eUp Presiona intro h ero.mo v eDown Presiona intro h ero.mo v eLeft …" at bounding box center [645, 176] width 265 height 101
type textarea "hero.moveDown(1)"
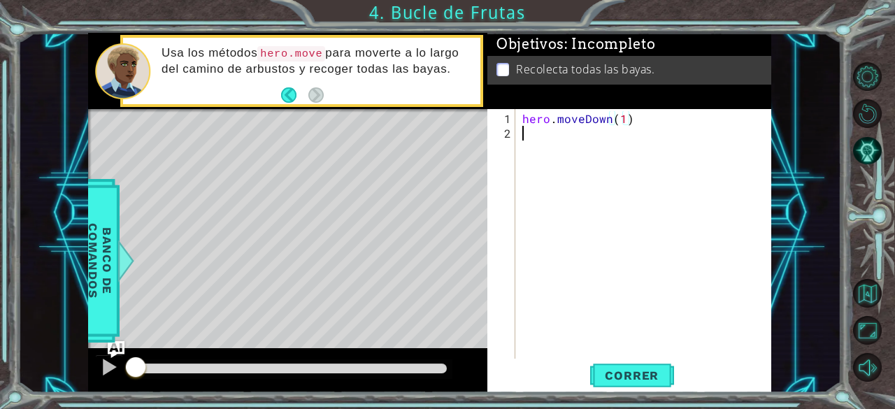
click at [567, 136] on div "hero . moveDown ( 1 )" at bounding box center [648, 250] width 256 height 279
click at [606, 131] on div "hero . moveDown ( 1 ) heo" at bounding box center [648, 250] width 256 height 279
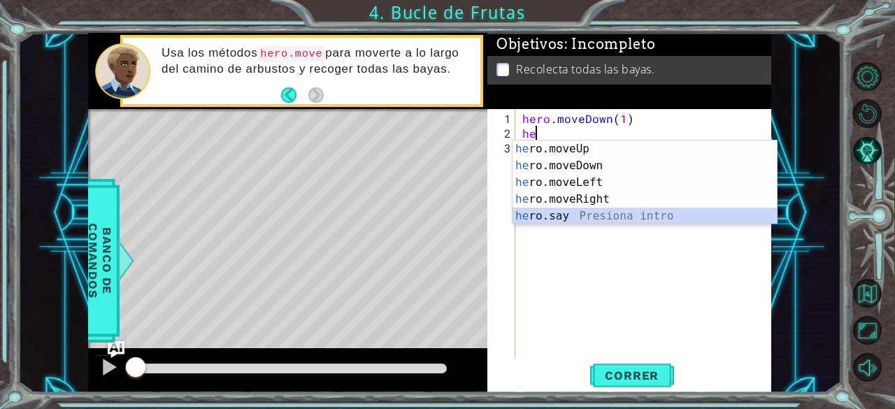
click at [579, 218] on div "he ro.moveUp Presiona intro he ro.moveDown Presiona intro he ro.moveLeft Presio…" at bounding box center [645, 200] width 265 height 118
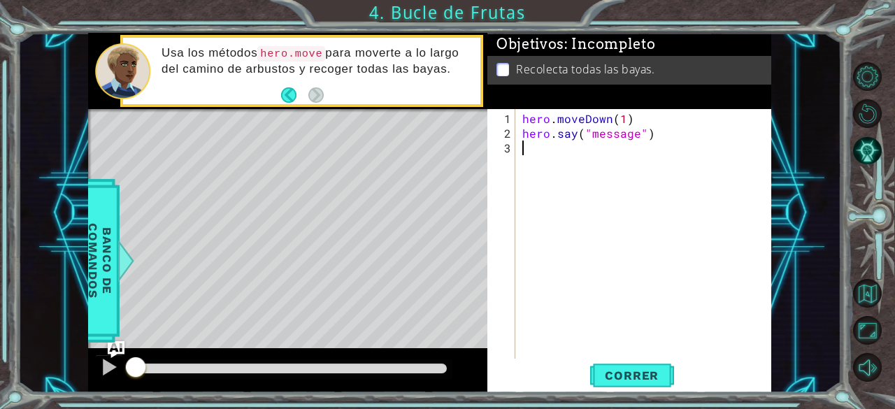
drag, startPoint x: 579, startPoint y: 218, endPoint x: 637, endPoint y: 138, distance: 97.7
click at [637, 138] on div "hero . moveDown ( 1 ) hero . say ( "message" )" at bounding box center [648, 250] width 256 height 279
click at [637, 138] on div "hero . moveDown ( 1 ) hero . say ( "message" )" at bounding box center [644, 234] width 249 height 250
type textarea "hero.say("hello")"
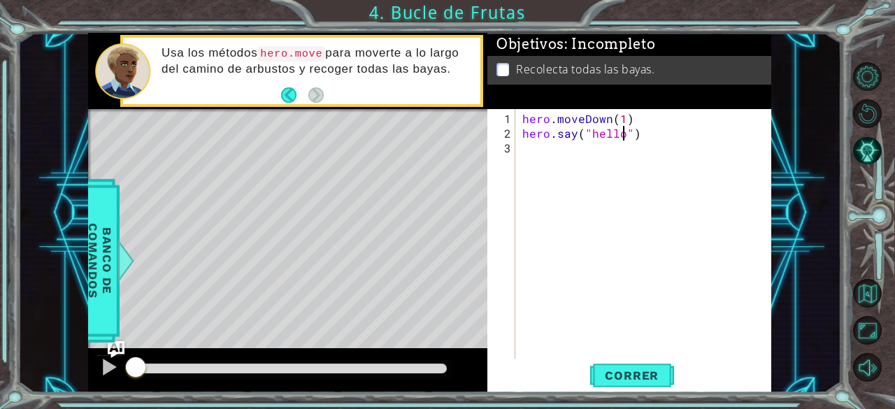
click at [570, 160] on div "hero . moveDown ( 1 ) hero . say ( "hello" )" at bounding box center [648, 250] width 256 height 279
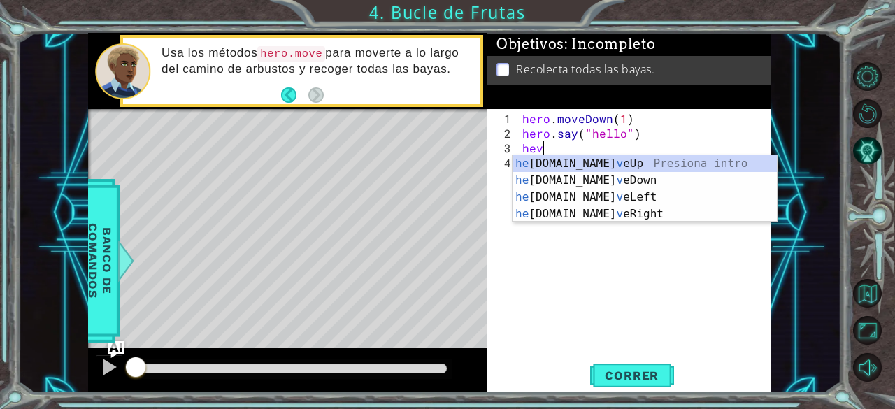
scroll to position [0, 1]
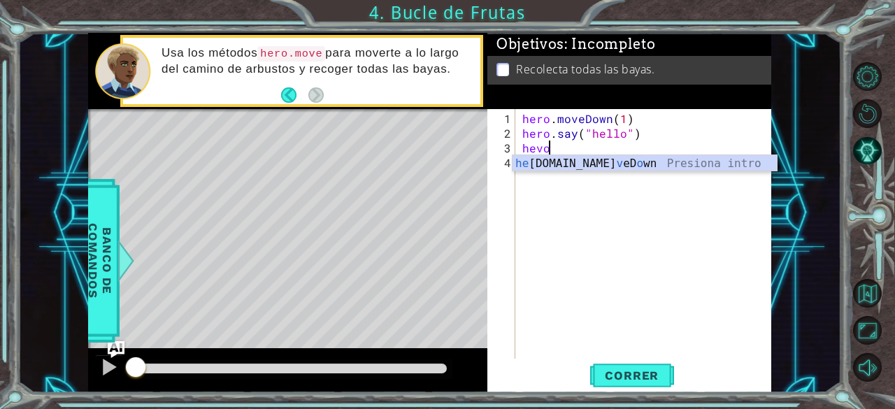
click at [570, 160] on div "he ro.mo v eD o wn Presiona intro" at bounding box center [645, 180] width 265 height 50
type textarea "hero.moveDown(1)"
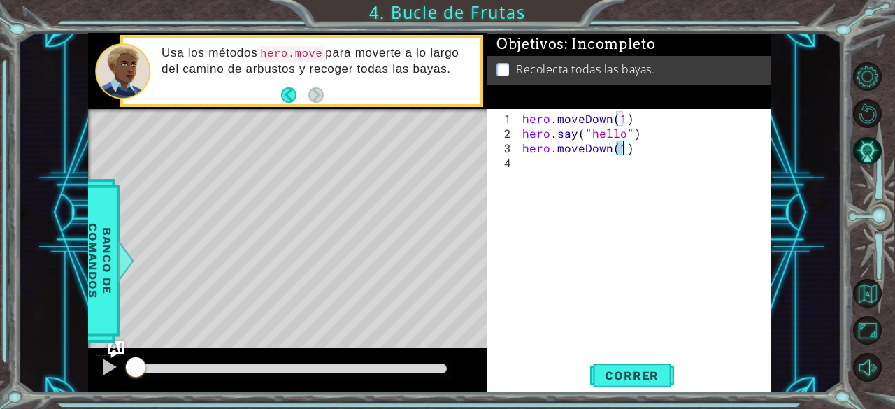
click at [554, 164] on div "hero . moveDown ( 1 ) hero . say ( "hello" ) hero . moveDown ( 1 )" at bounding box center [648, 250] width 256 height 279
click at [621, 122] on div "hero . moveDown ( 1 ) hero . say ( "hello" ) hero . moveDown ( 1 )" at bounding box center [648, 250] width 256 height 279
click at [611, 148] on div "hero . moveDown ( 2 ) hero . say ( "hello" ) hero . moveDown ( 1 )" at bounding box center [648, 250] width 256 height 279
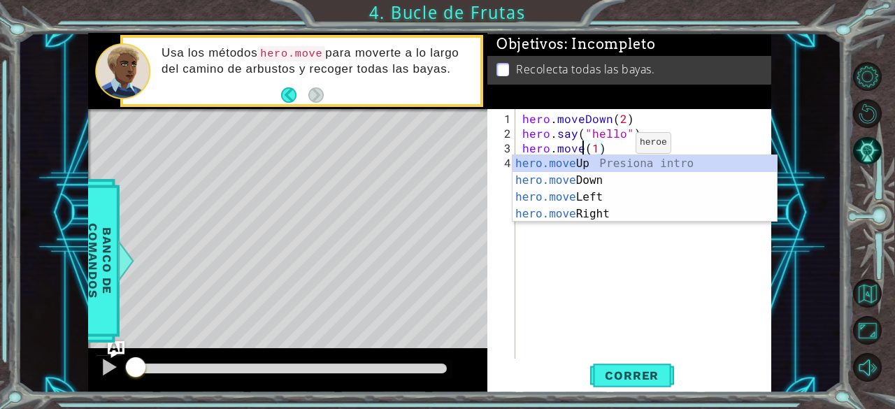
scroll to position [0, 4]
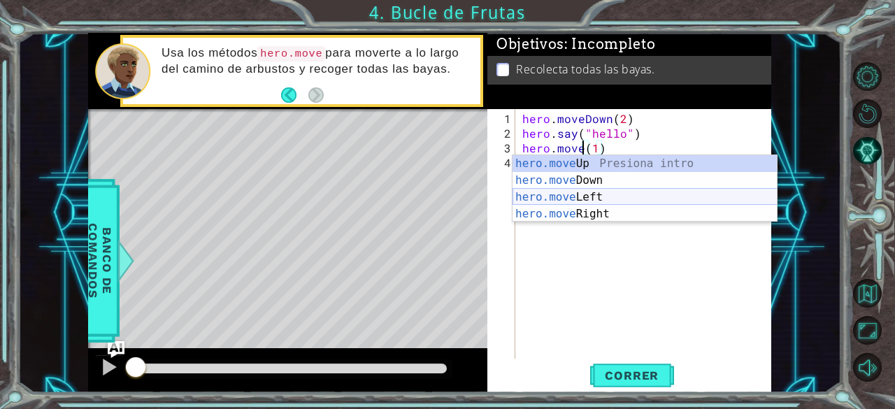
click at [604, 201] on div "hero.move Up Presiona intro hero.move Down Presiona intro hero.move Left Presio…" at bounding box center [645, 205] width 265 height 101
type textarea "hero.moveLeft(1)(1)"
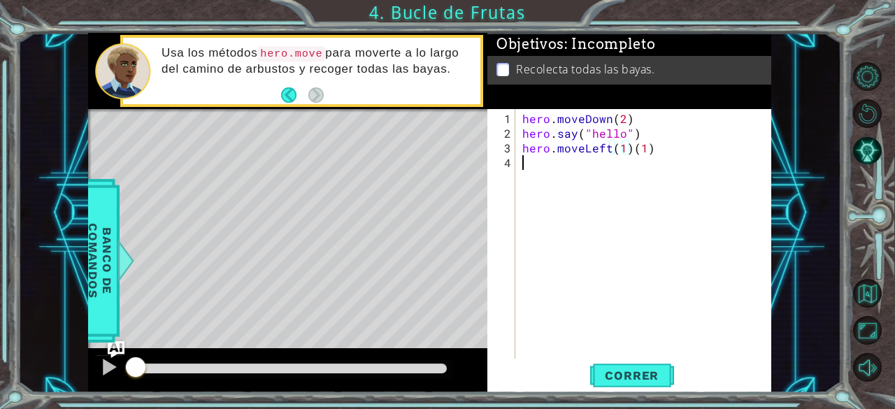
click at [651, 155] on div "hero . moveDown ( 2 ) hero . say ( "hello" ) hero . moveLeft ( 1 ) ( 1 )" at bounding box center [648, 250] width 256 height 279
click at [659, 143] on div "hero . moveDown ( 2 ) hero . say ( "hello" ) hero . moveLeft ( 1 ) ( 1 )" at bounding box center [648, 250] width 256 height 279
type textarea "hero.moveLeft(1)"
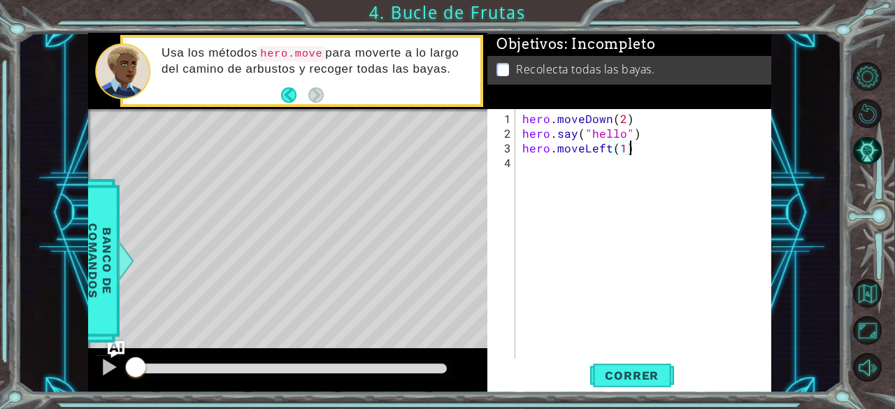
click at [569, 169] on div "hero . moveDown ( 2 ) hero . say ( "hello" ) hero . moveLeft ( 1 )" at bounding box center [648, 250] width 256 height 279
click at [626, 149] on div "hero . moveDown ( 2 ) hero . say ( "hello" ) hero . moveLeft ( 1 )" at bounding box center [648, 250] width 256 height 279
type textarea "hero.moveLeft(2)"
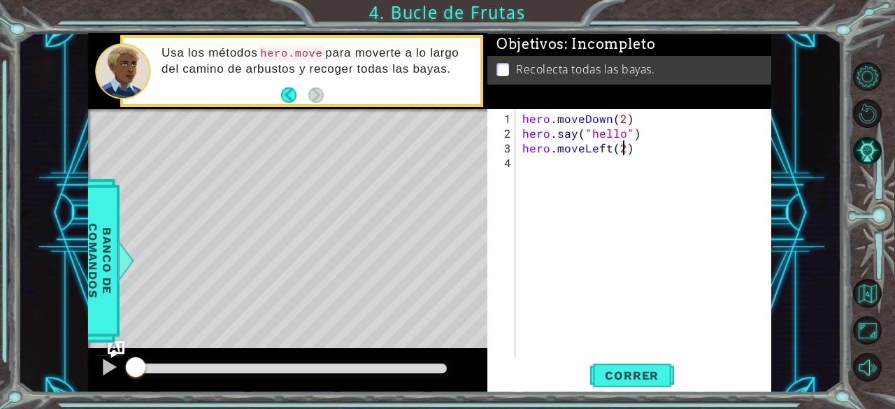
click at [583, 169] on div "hero . moveDown ( 2 ) hero . say ( "hello" ) hero . moveLeft ( 2 )" at bounding box center [648, 250] width 256 height 279
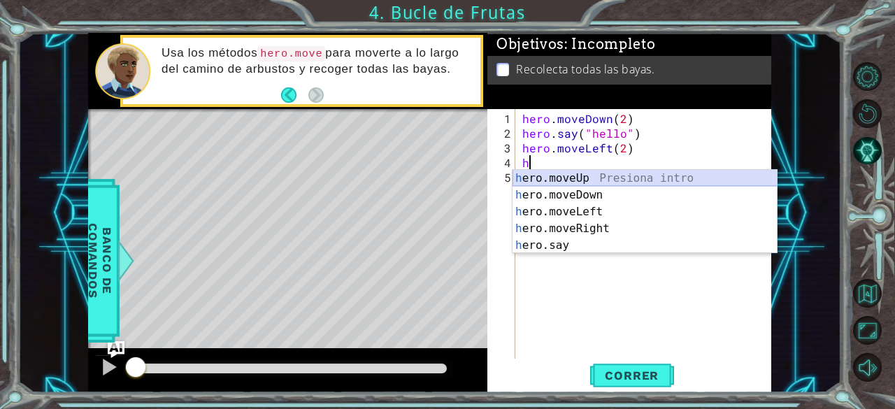
click at [571, 176] on div "h ero.moveUp Presiona intro h ero.moveDown Presiona intro h ero.moveLeft Presio…" at bounding box center [645, 229] width 265 height 118
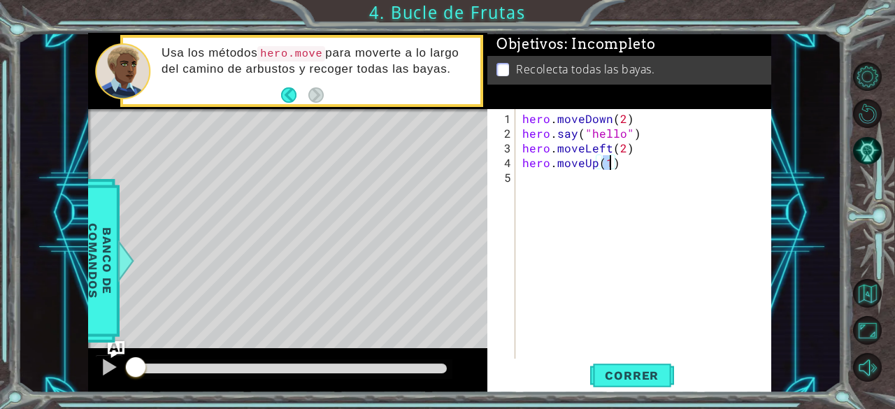
type textarea "hero.moveUp(2)"
click at [571, 176] on div "hero . moveDown ( 2 ) hero . say ( "hello" ) hero . moveLeft ( 2 ) hero . moveU…" at bounding box center [648, 250] width 256 height 279
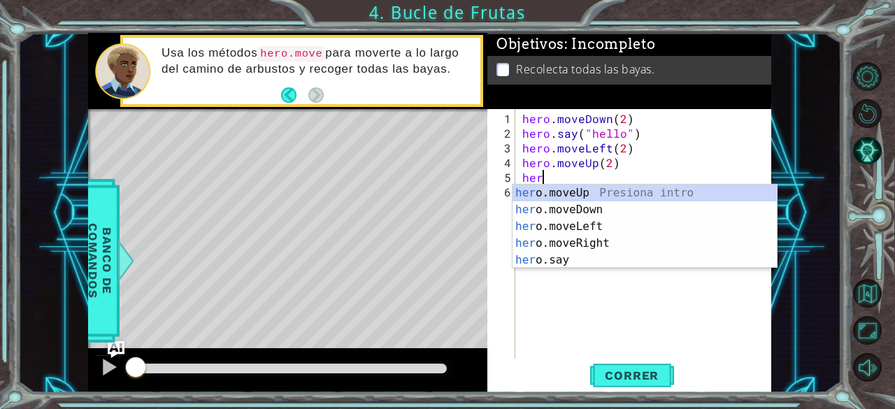
scroll to position [0, 1]
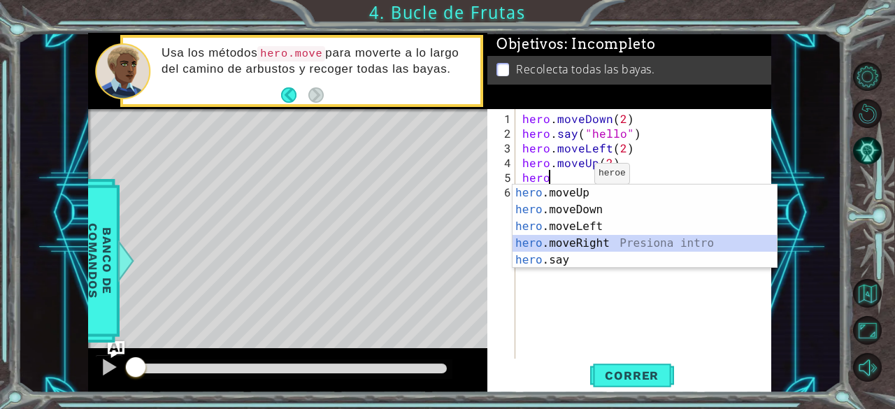
click at [579, 237] on div "hero .moveUp Presiona intro hero .moveDown Presiona intro hero .moveLeft Presio…" at bounding box center [645, 244] width 265 height 118
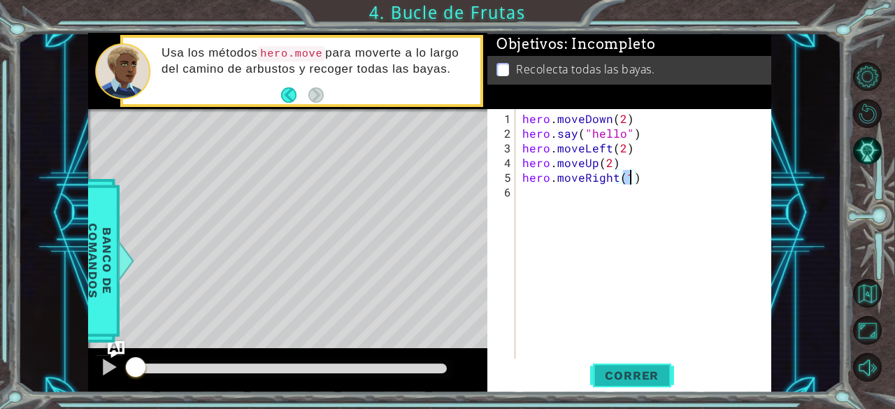
type textarea "hero.moveRight(1)"
click at [627, 376] on span "Correr" at bounding box center [632, 376] width 82 height 14
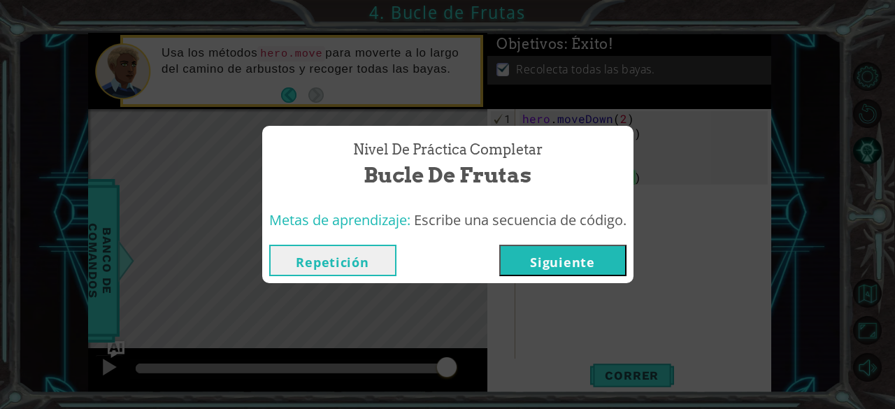
click at [567, 251] on button "Siguiente" at bounding box center [562, 260] width 127 height 31
